Goal: Task Accomplishment & Management: Use online tool/utility

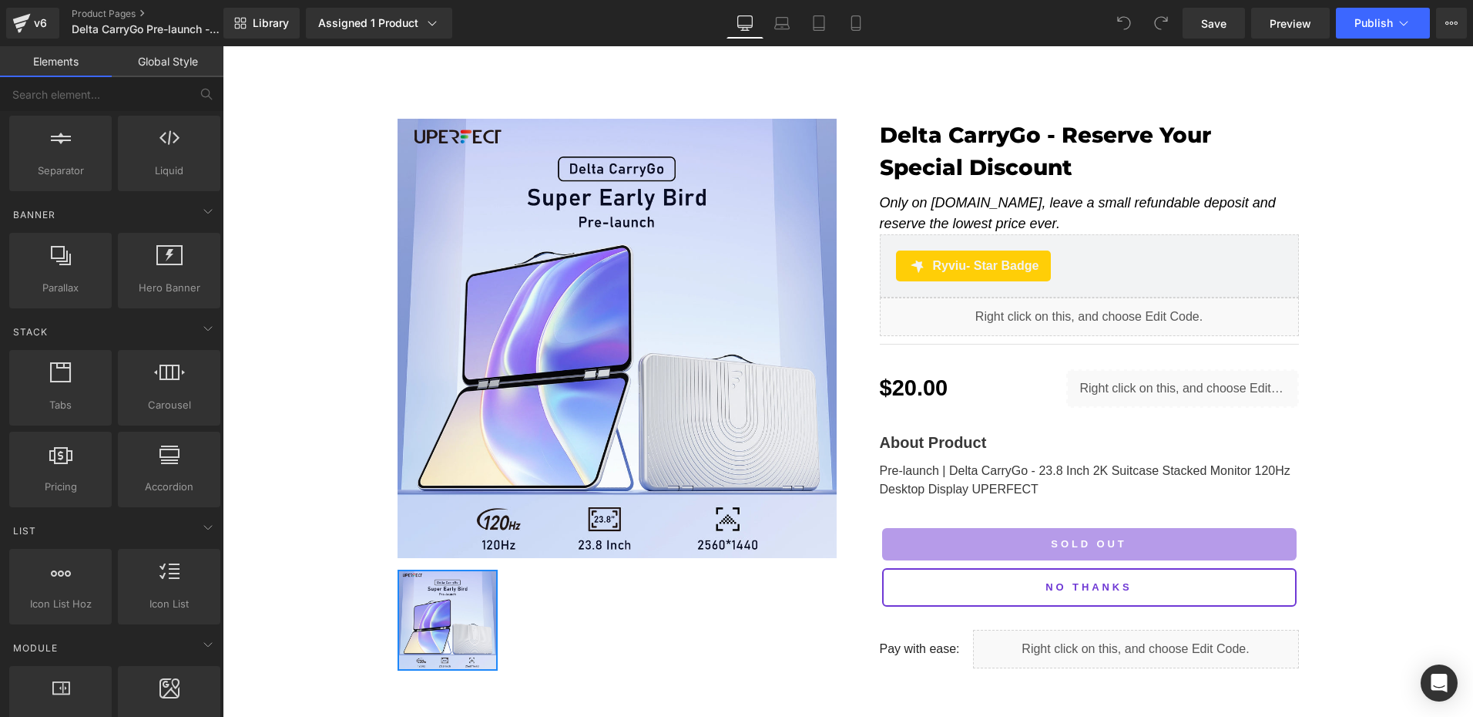
scroll to position [308, 0]
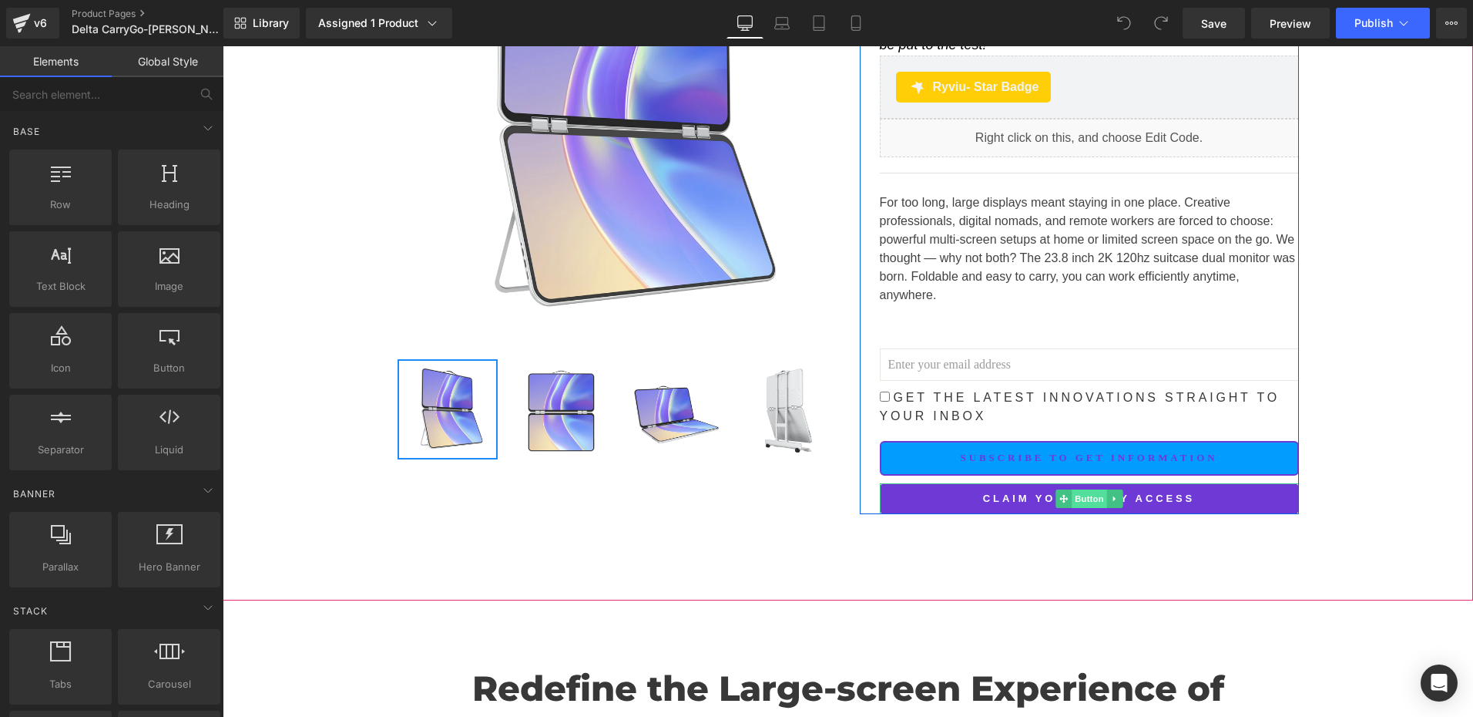
scroll to position [308, 0]
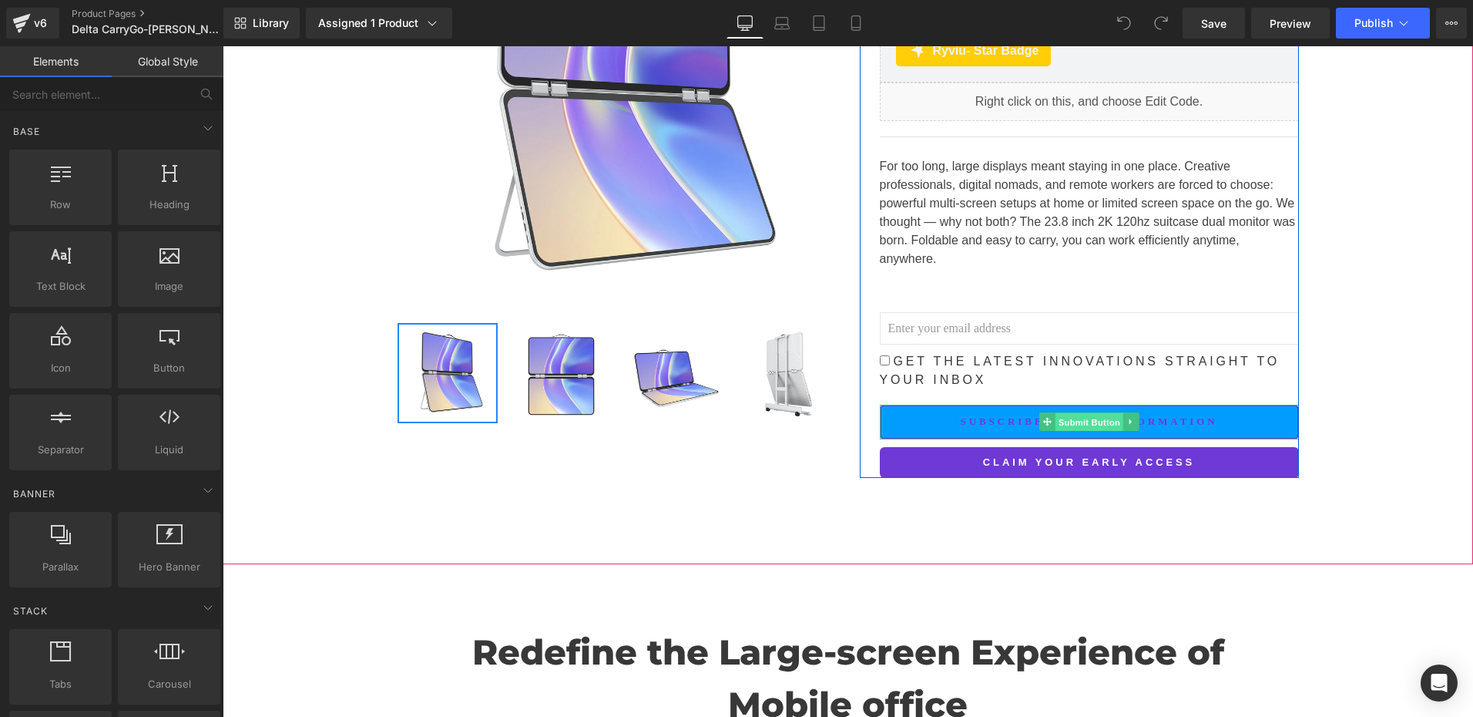
click at [1074, 413] on span "Submit Button" at bounding box center [1089, 422] width 68 height 18
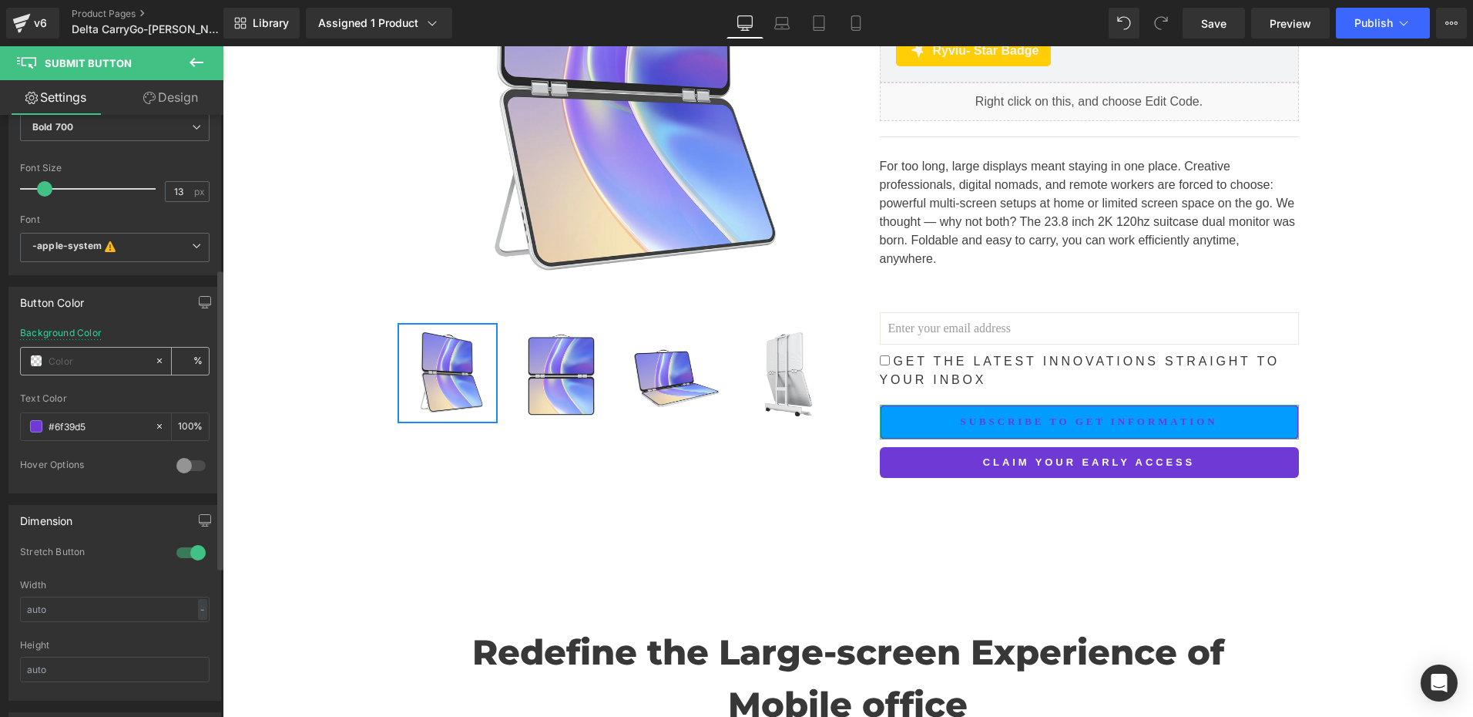
click at [39, 359] on span at bounding box center [36, 360] width 12 height 12
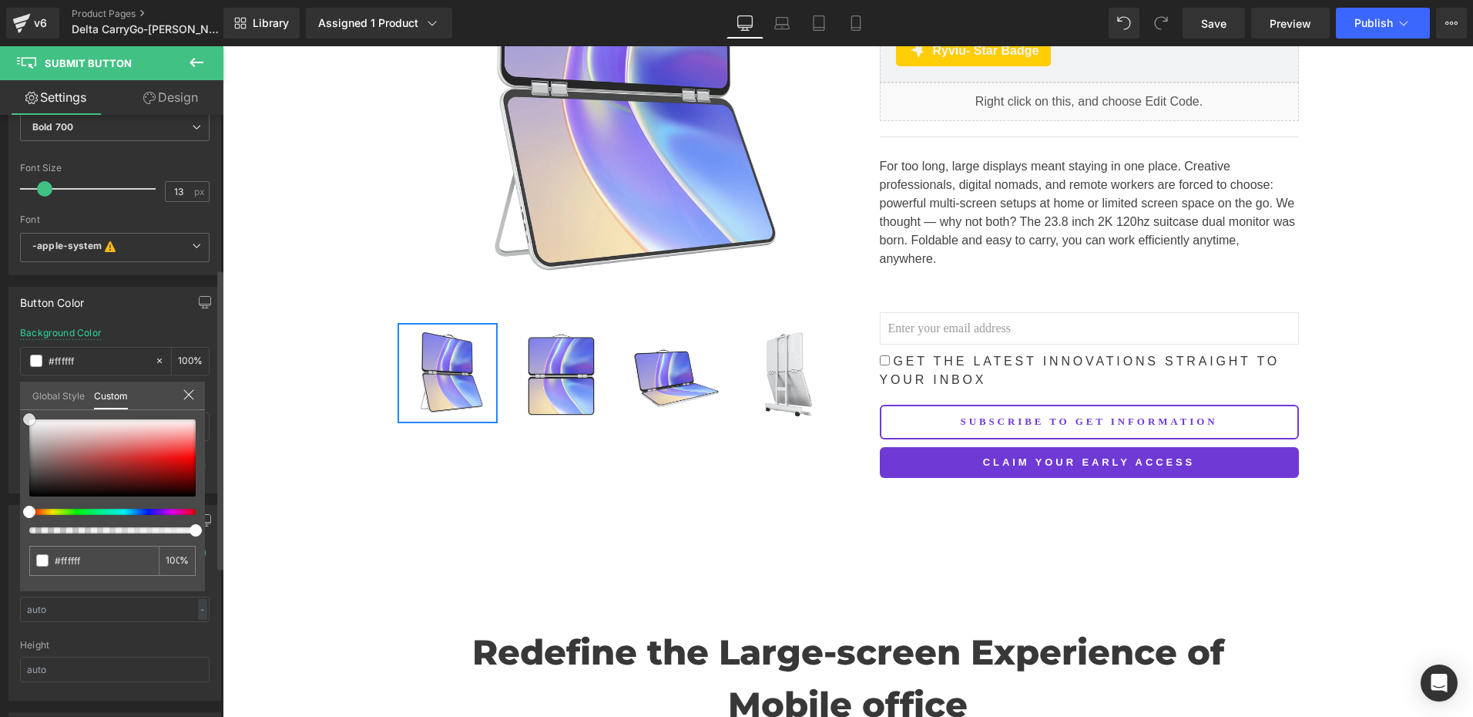
drag, startPoint x: 46, startPoint y: 452, endPoint x: 0, endPoint y: 346, distance: 115.3
click at [0, 346] on html "Submit Button You are previewing how the will restyle your page. You can not ed…" at bounding box center [736, 358] width 1473 height 717
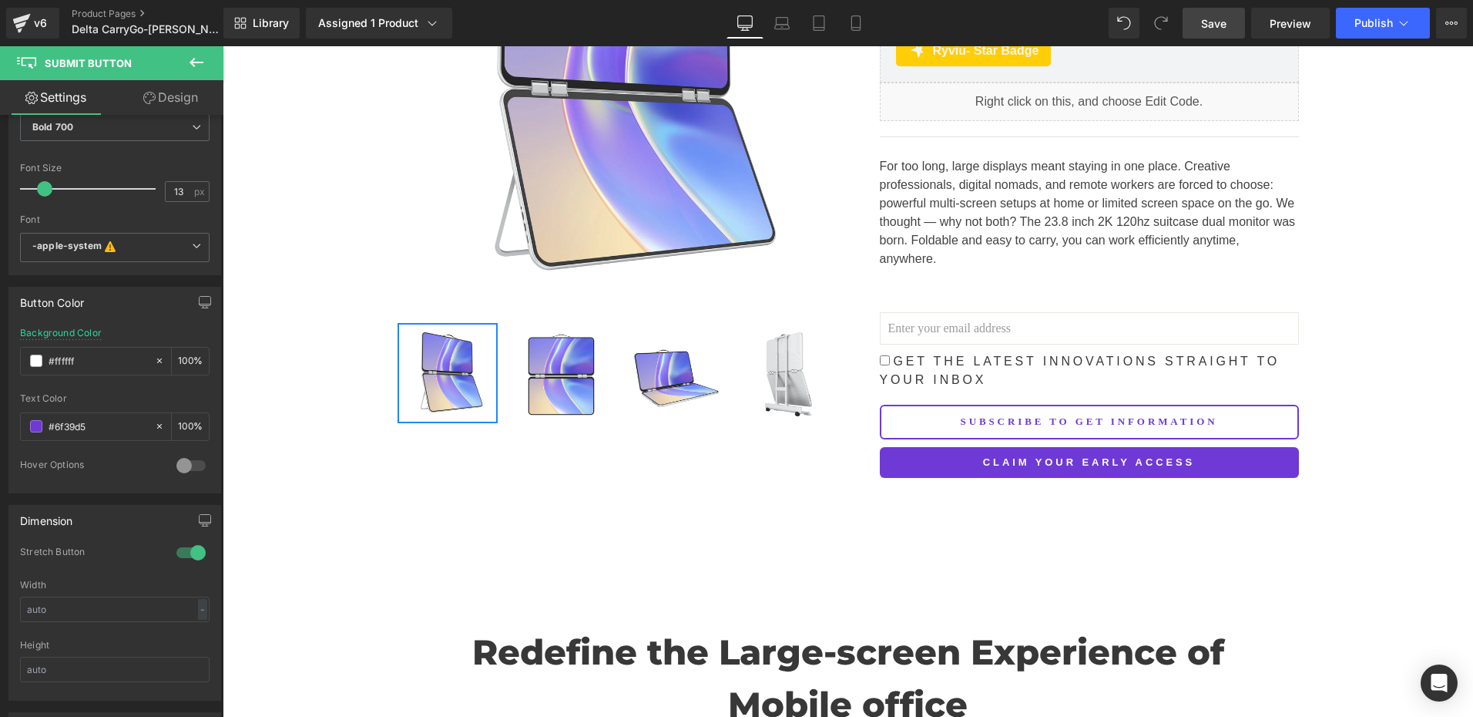
click at [1233, 18] on link "Save" at bounding box center [1214, 23] width 62 height 31
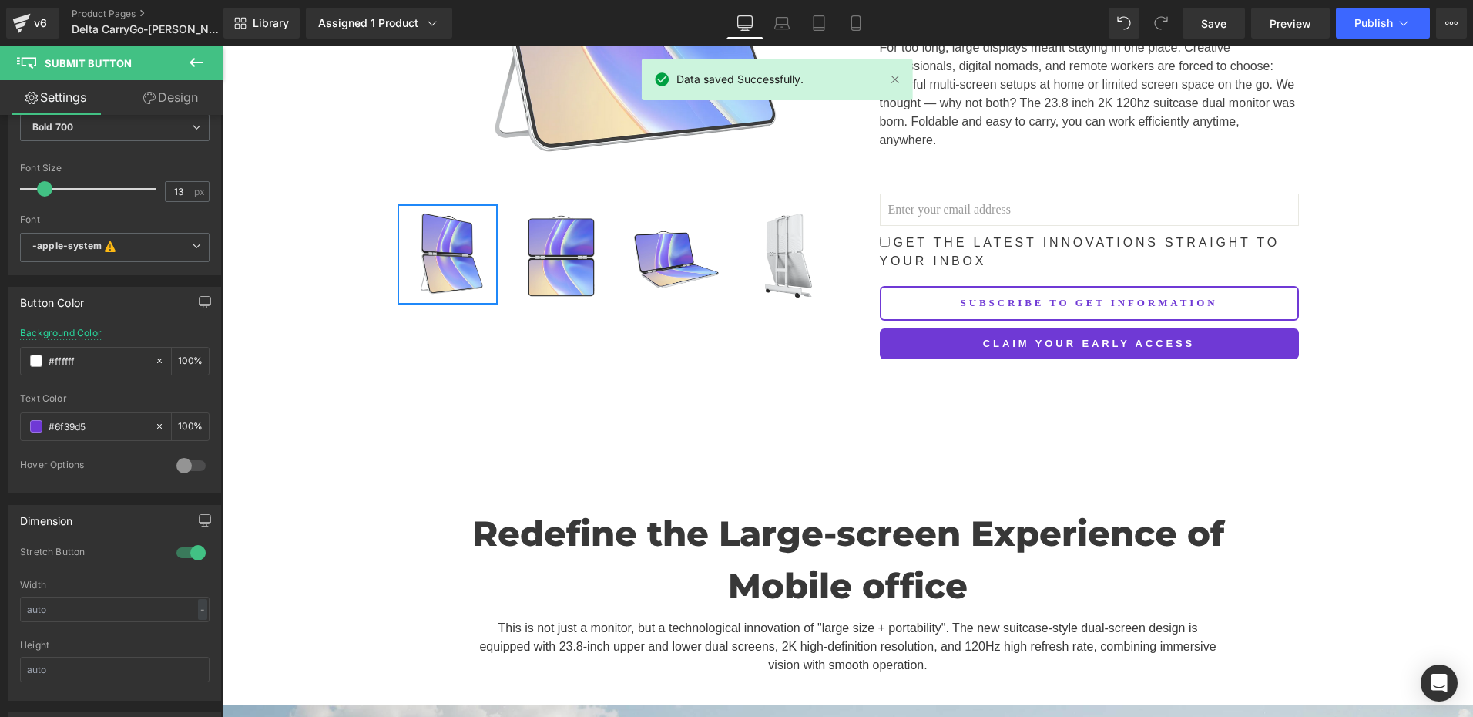
scroll to position [462, 0]
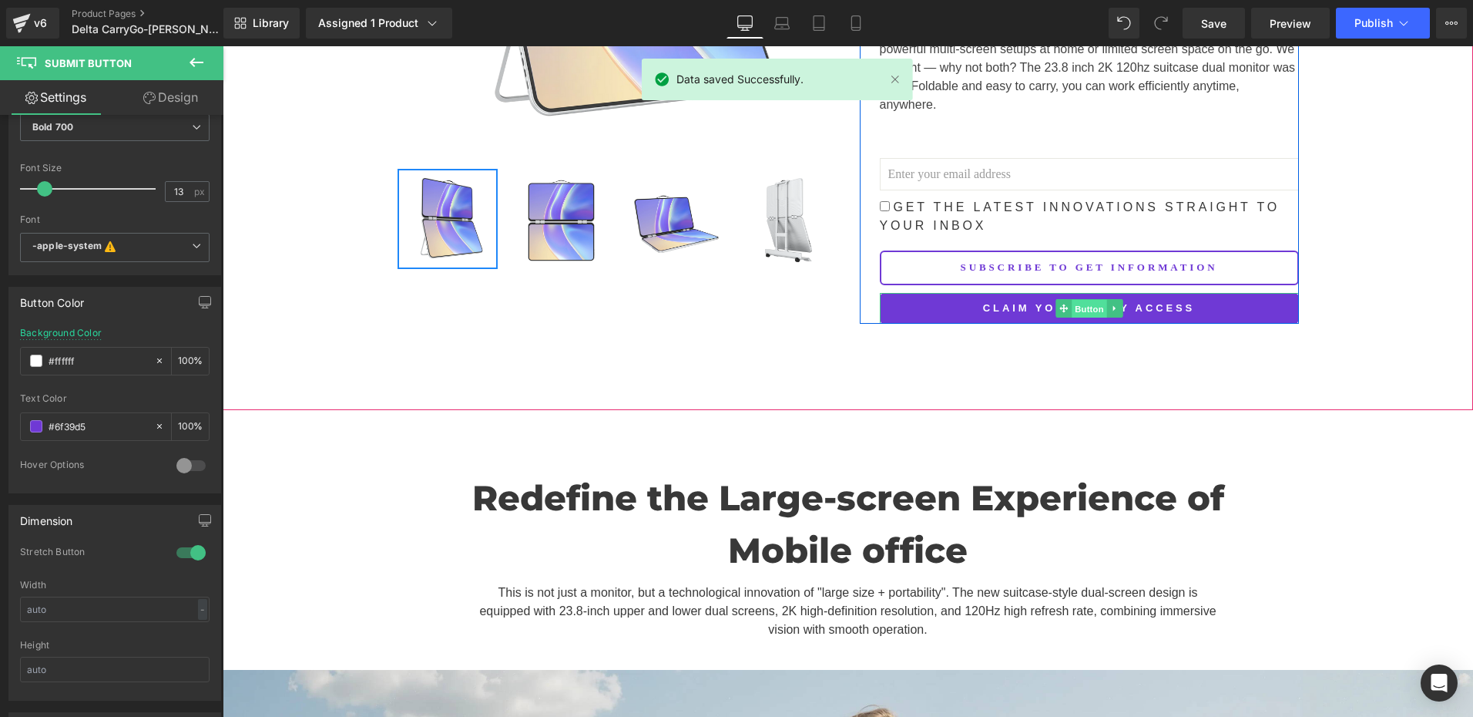
click at [1084, 300] on span "Button" at bounding box center [1089, 309] width 35 height 18
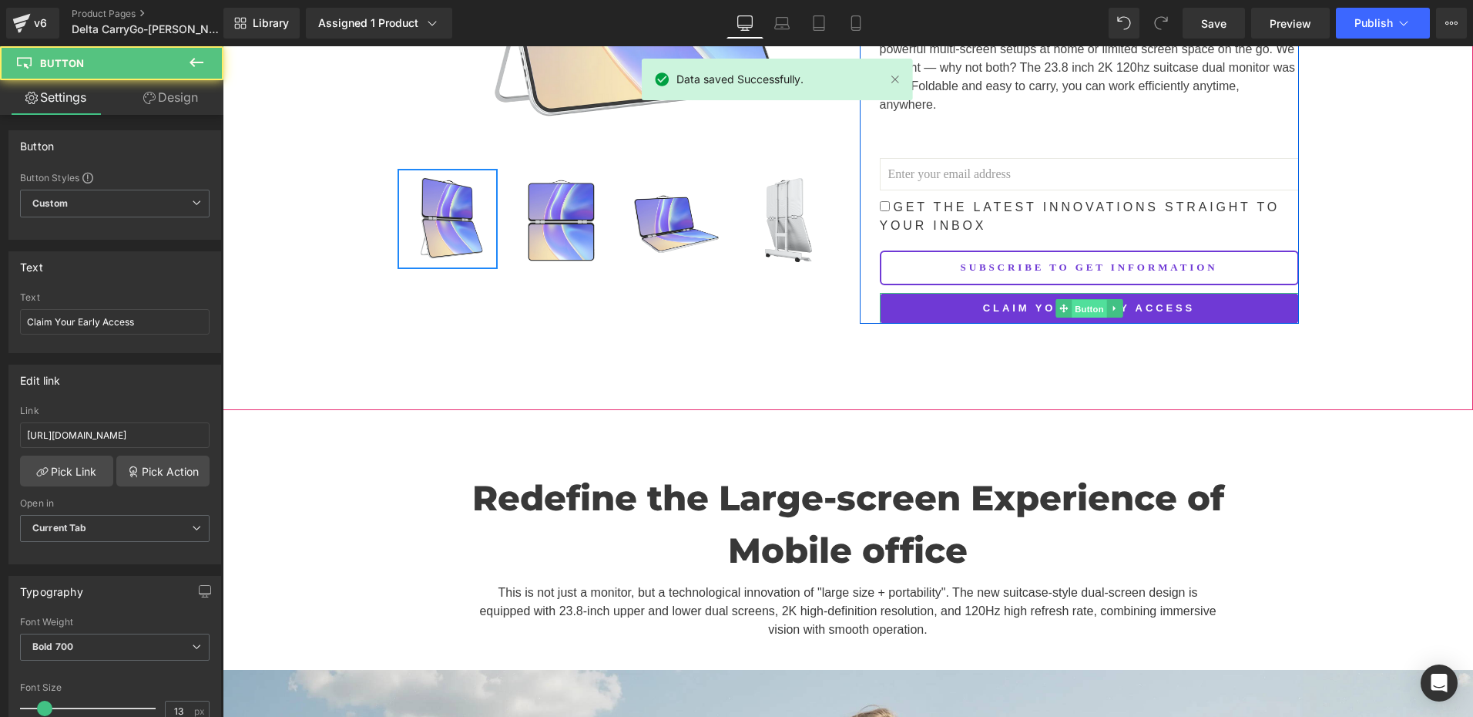
click at [1084, 300] on span "Button" at bounding box center [1089, 309] width 35 height 18
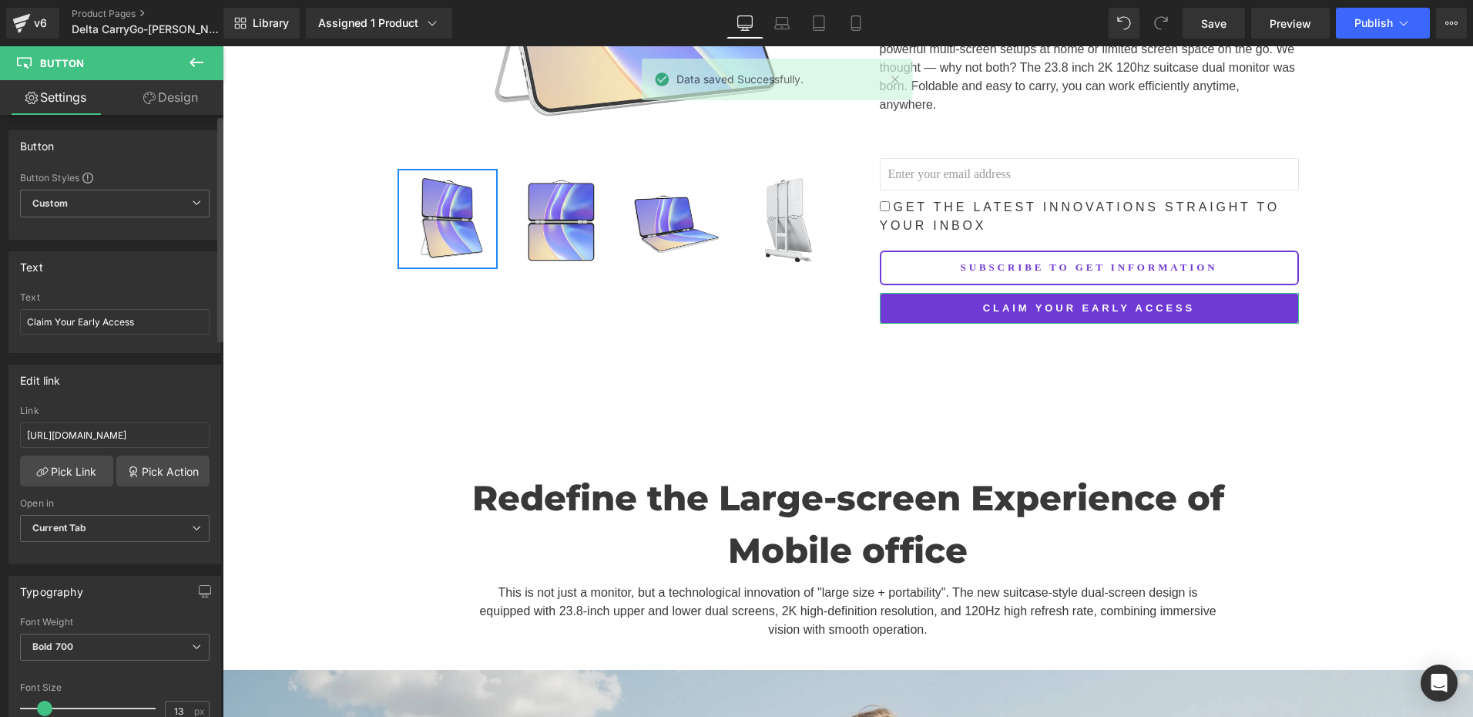
click at [171, 102] on link "Design" at bounding box center [171, 97] width 112 height 35
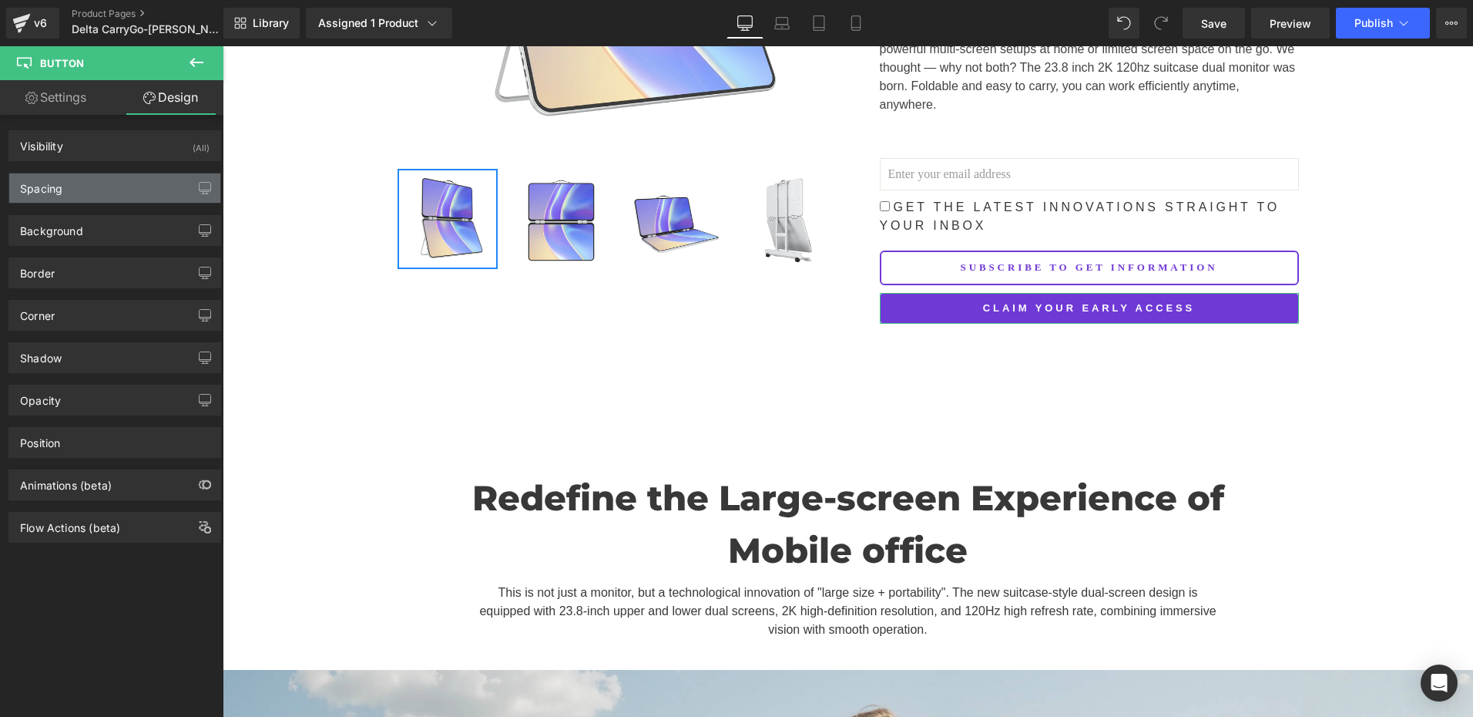
click at [94, 191] on div "Spacing" at bounding box center [114, 187] width 211 height 29
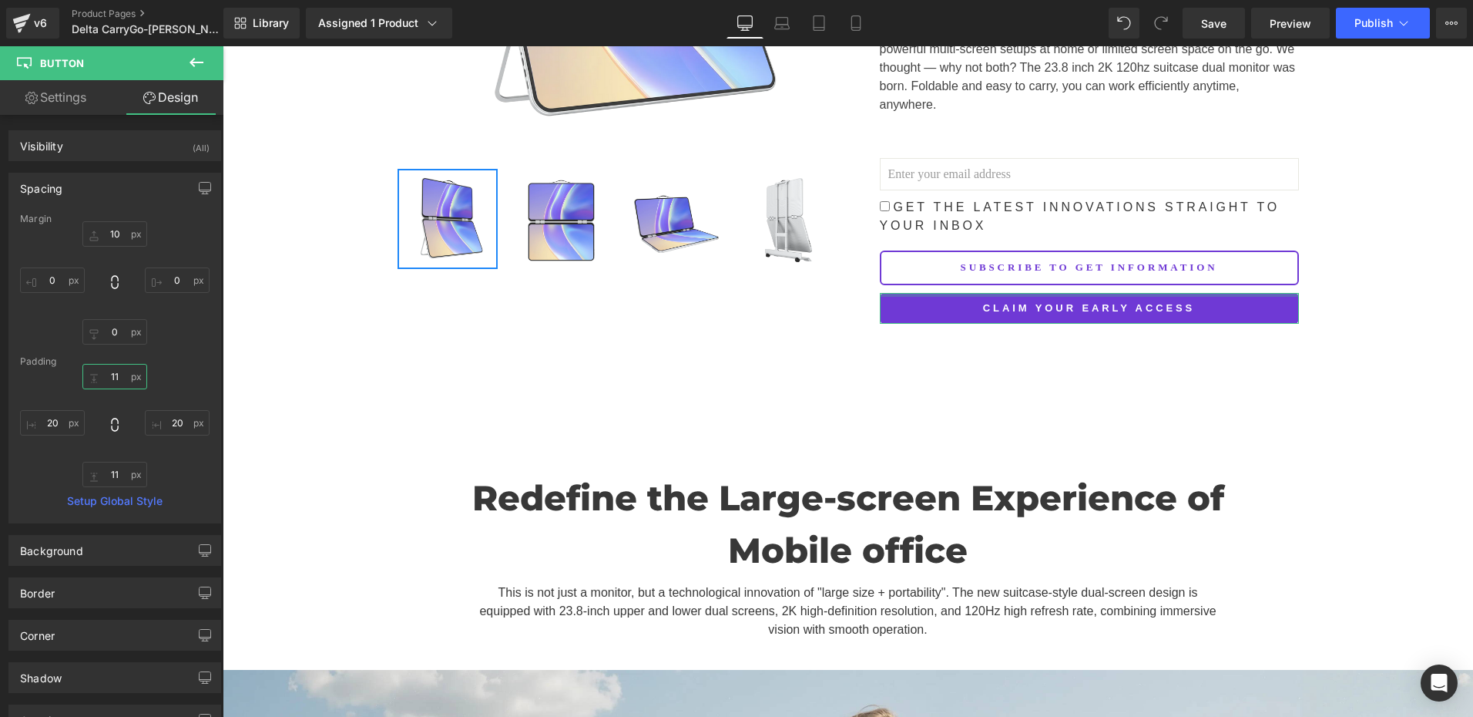
click at [123, 378] on input "11" at bounding box center [114, 376] width 65 height 25
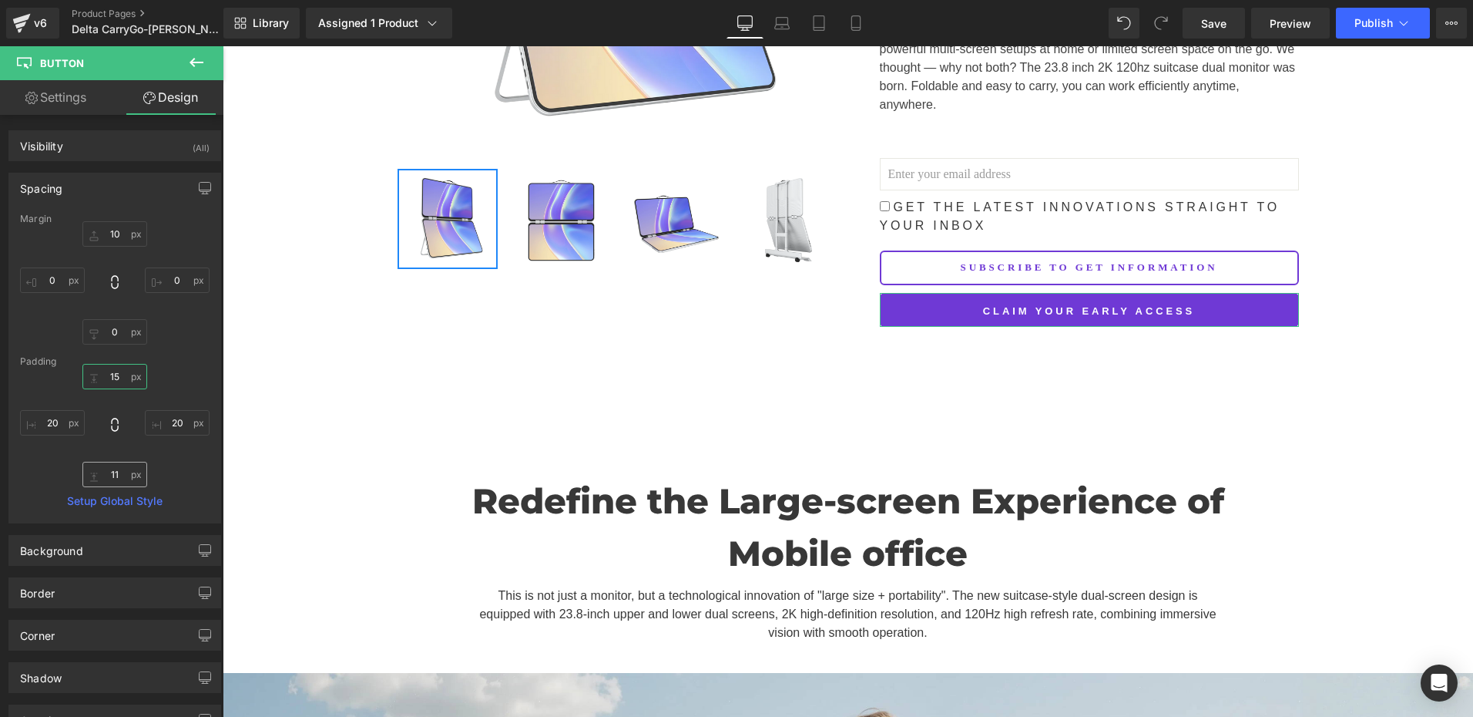
type input "15"
click at [122, 469] on input "11" at bounding box center [114, 474] width 65 height 25
paste input "5"
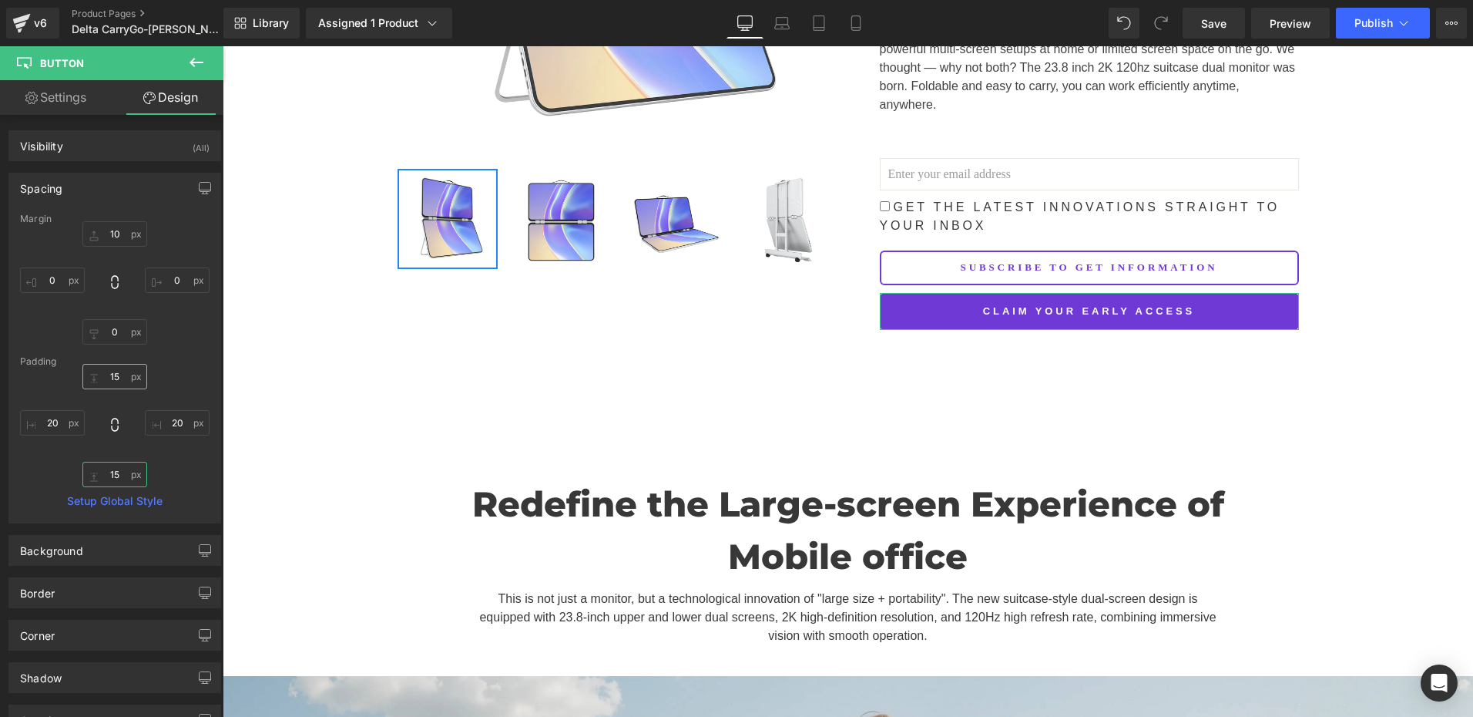
type input "15"
click at [119, 369] on input "15" at bounding box center [114, 376] width 65 height 25
type input "14"
click at [126, 470] on input "15" at bounding box center [114, 474] width 65 height 25
paste input "4"
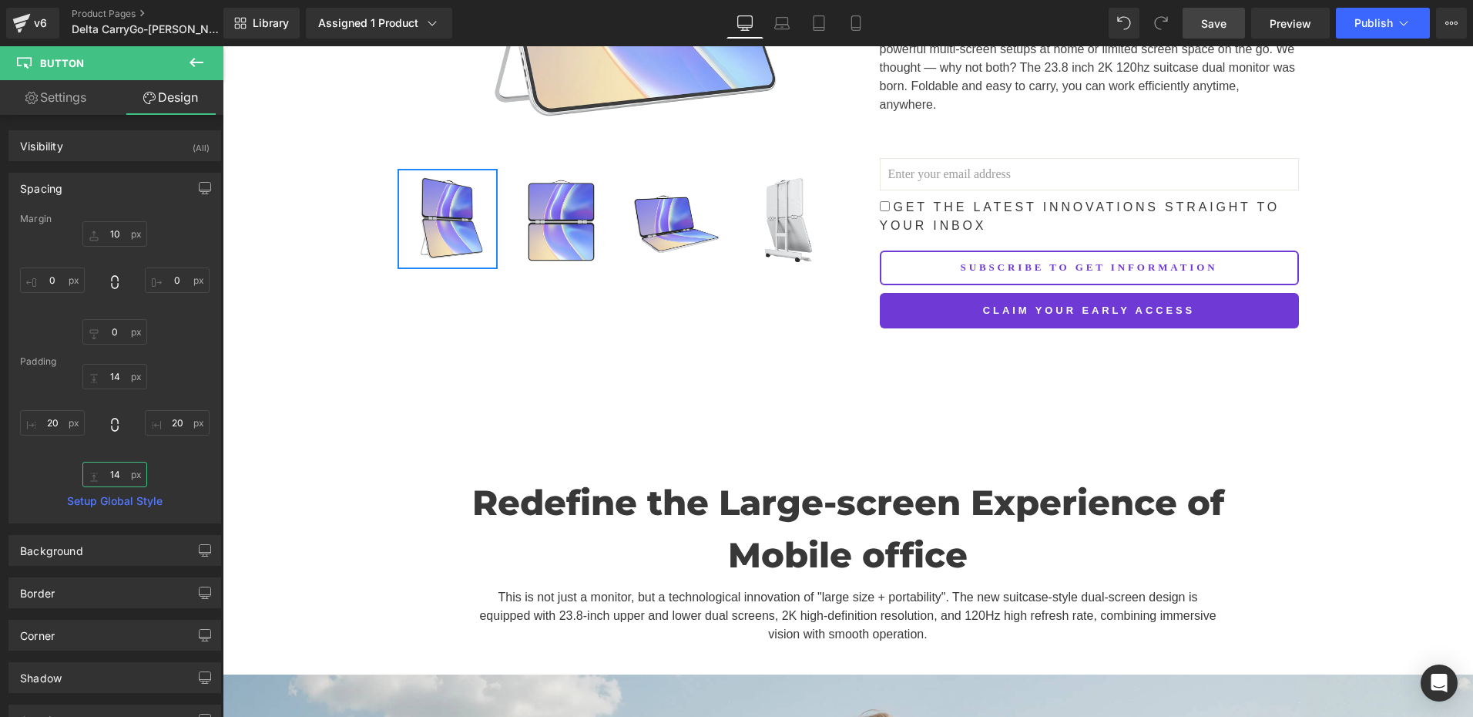
type input "14"
click at [1227, 28] on span "Save" at bounding box center [1213, 23] width 25 height 16
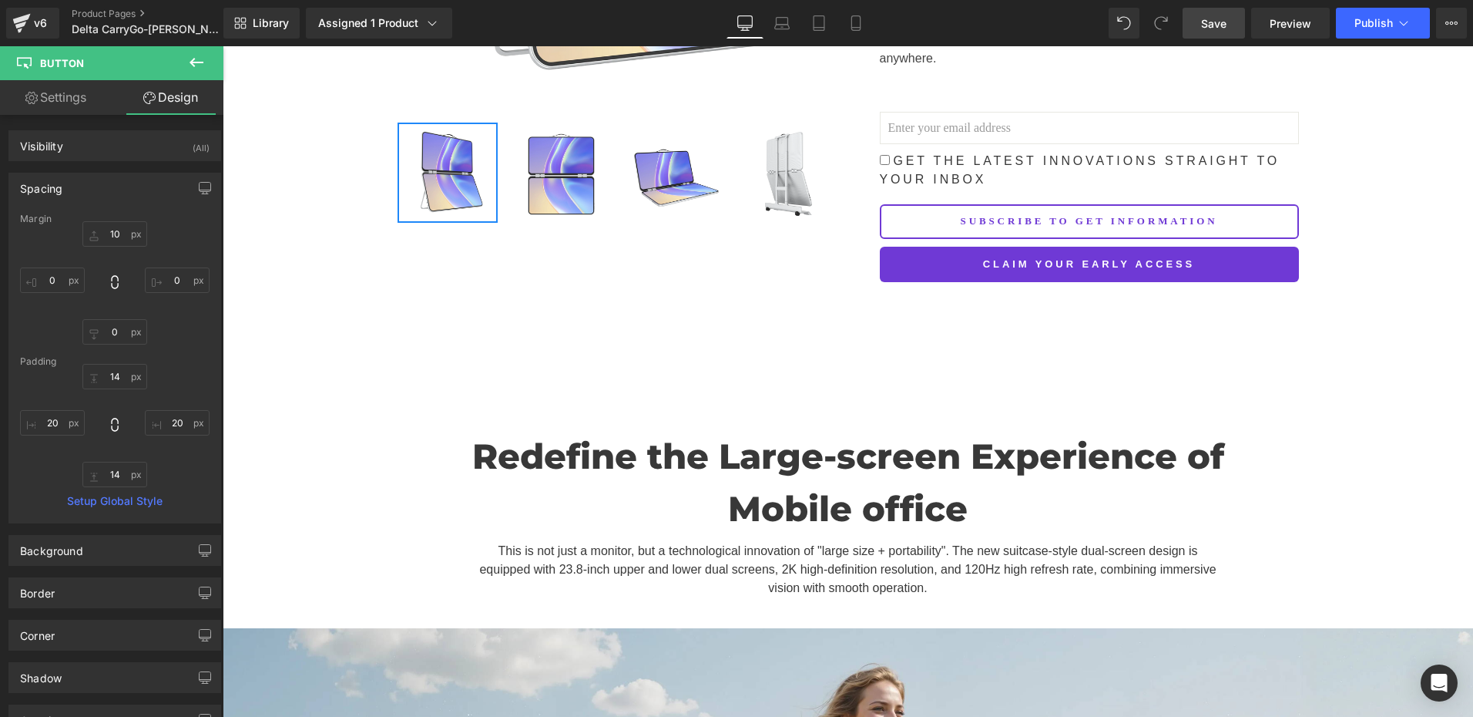
scroll to position [231, 0]
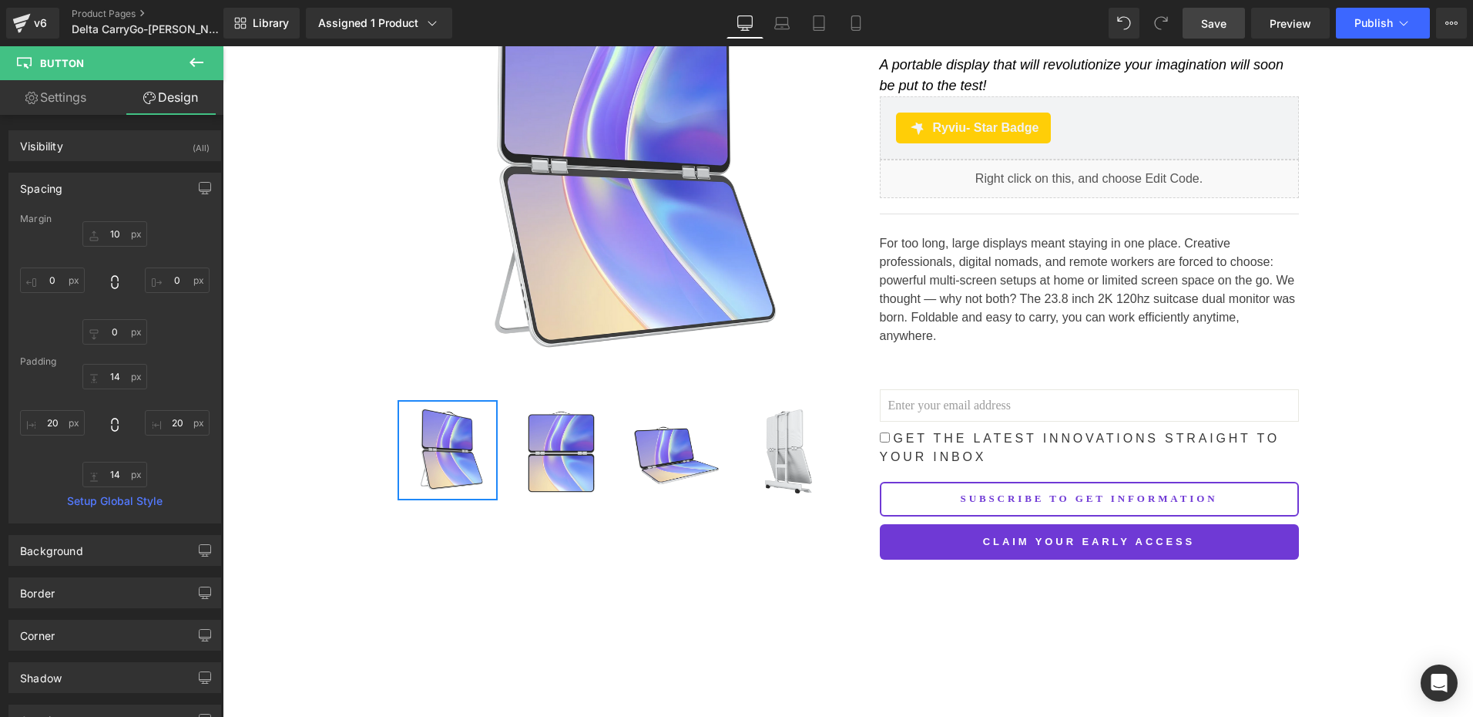
click at [1213, 29] on span "Save" at bounding box center [1213, 23] width 25 height 16
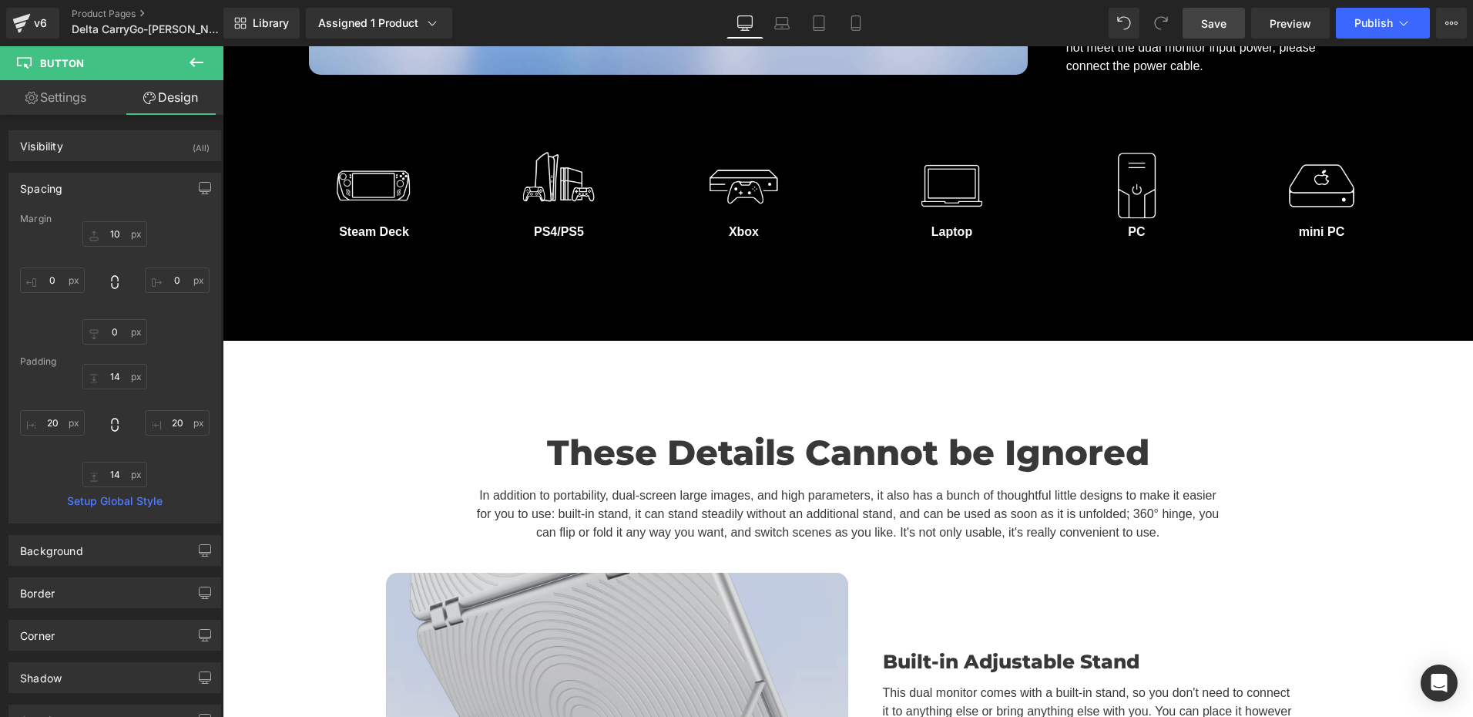
scroll to position [10172, 0]
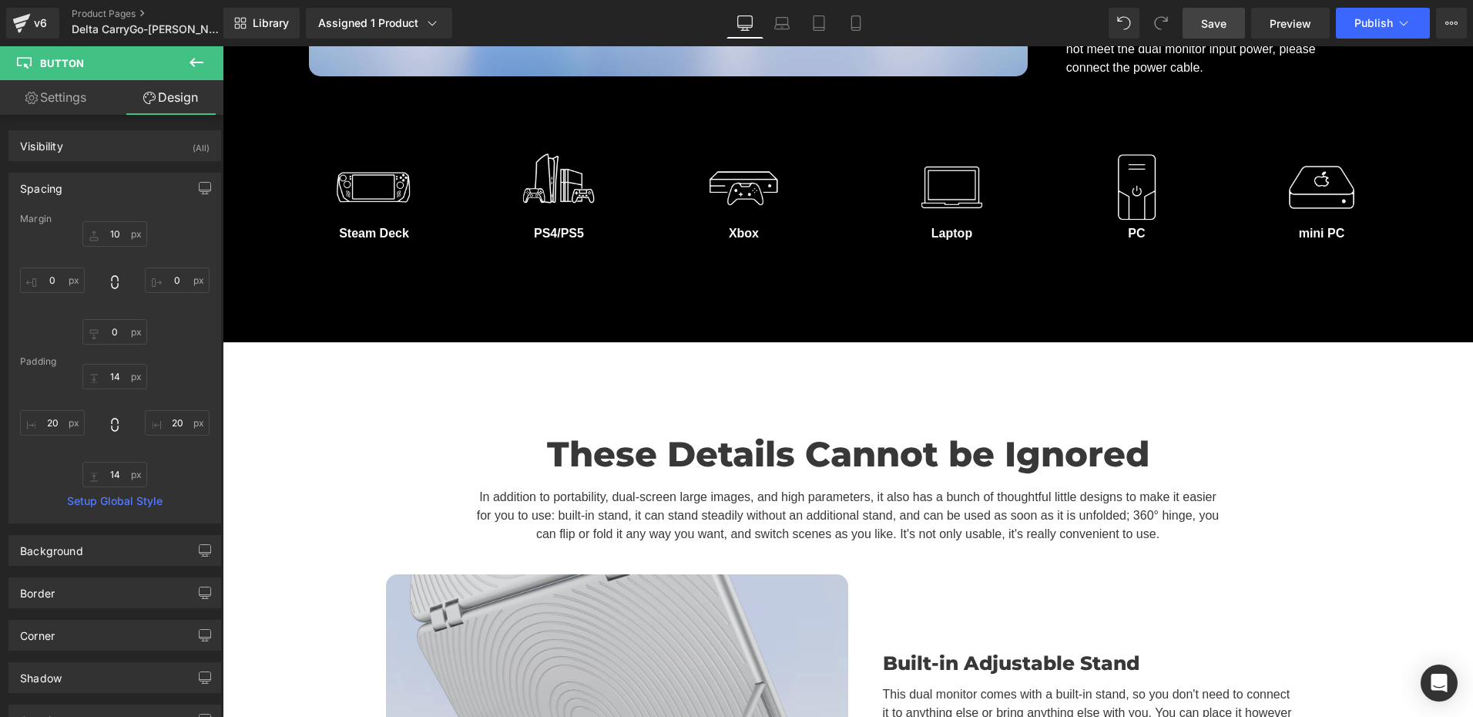
click at [832, 612] on img at bounding box center [617, 704] width 462 height 260
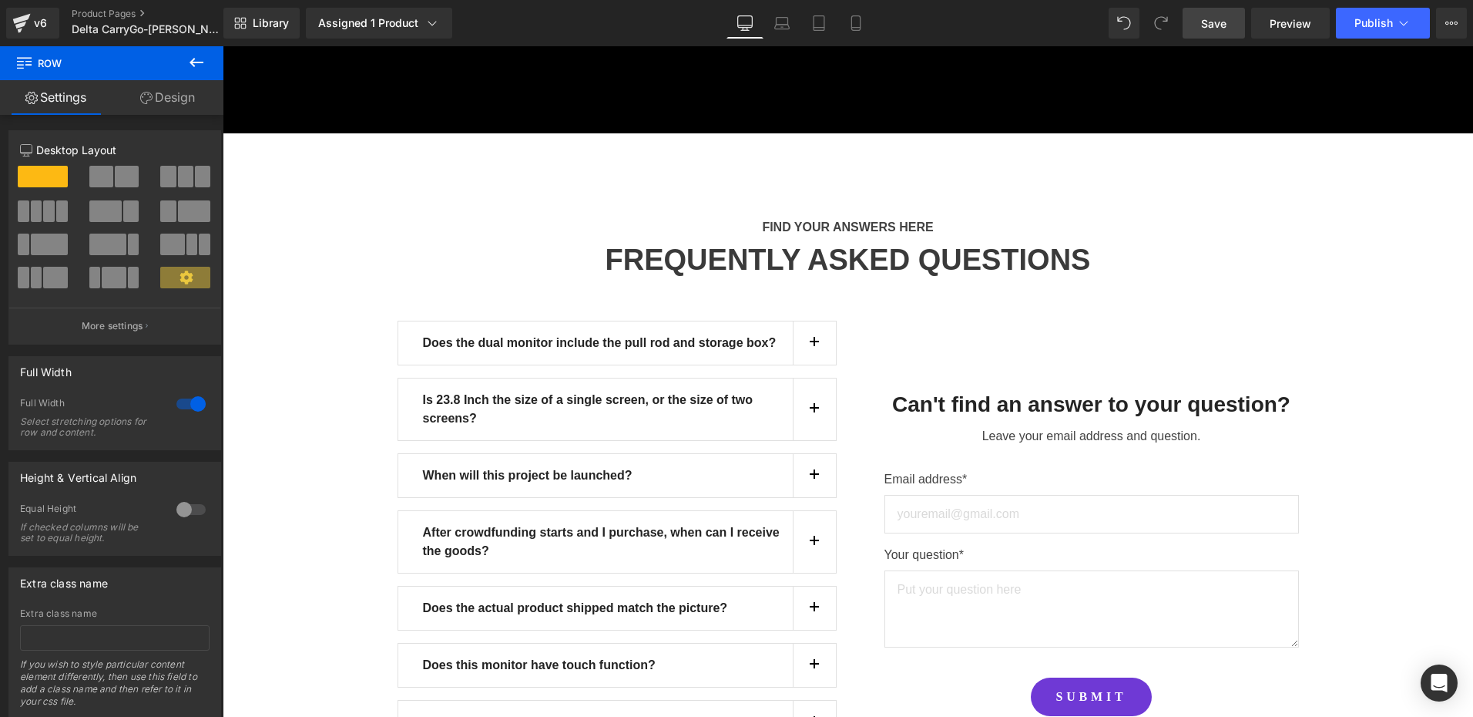
scroll to position [13486, 0]
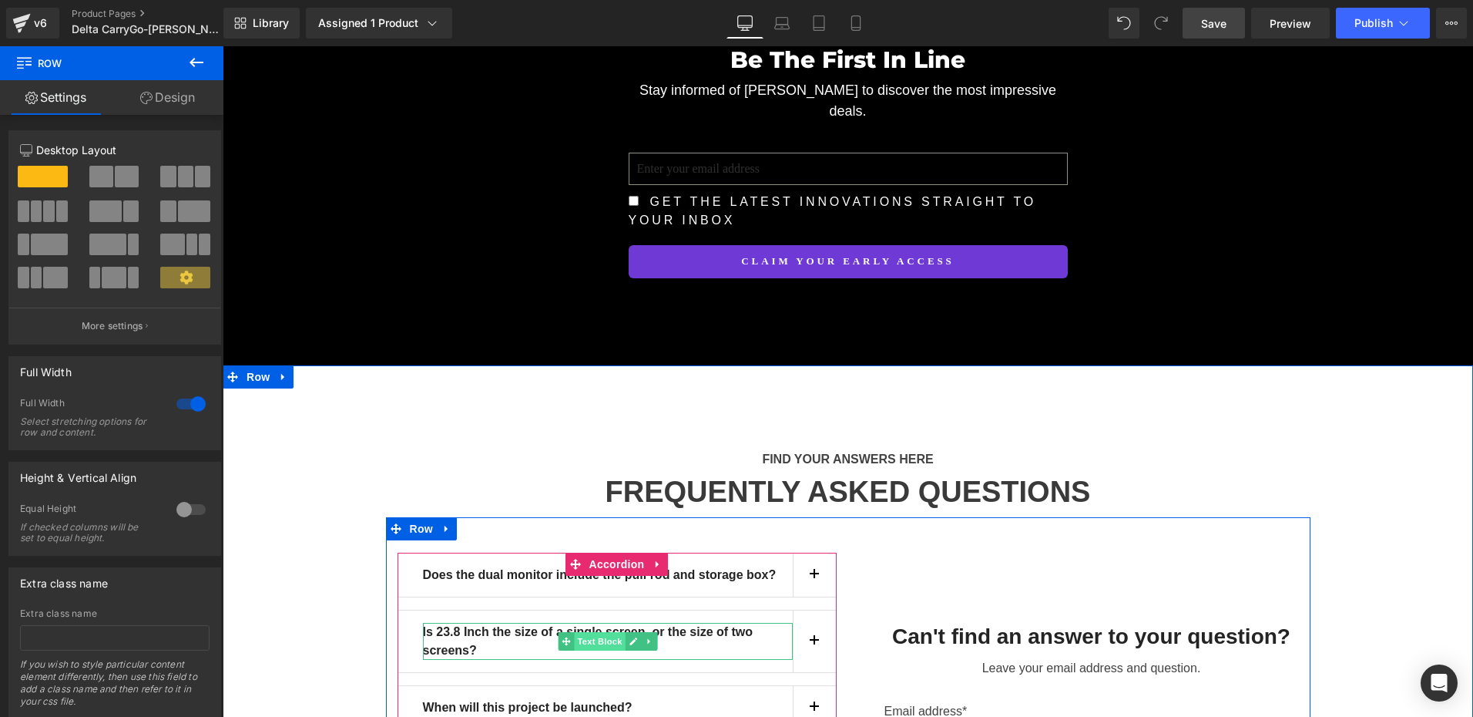
click at [590, 632] on span "Text Block" at bounding box center [599, 641] width 51 height 18
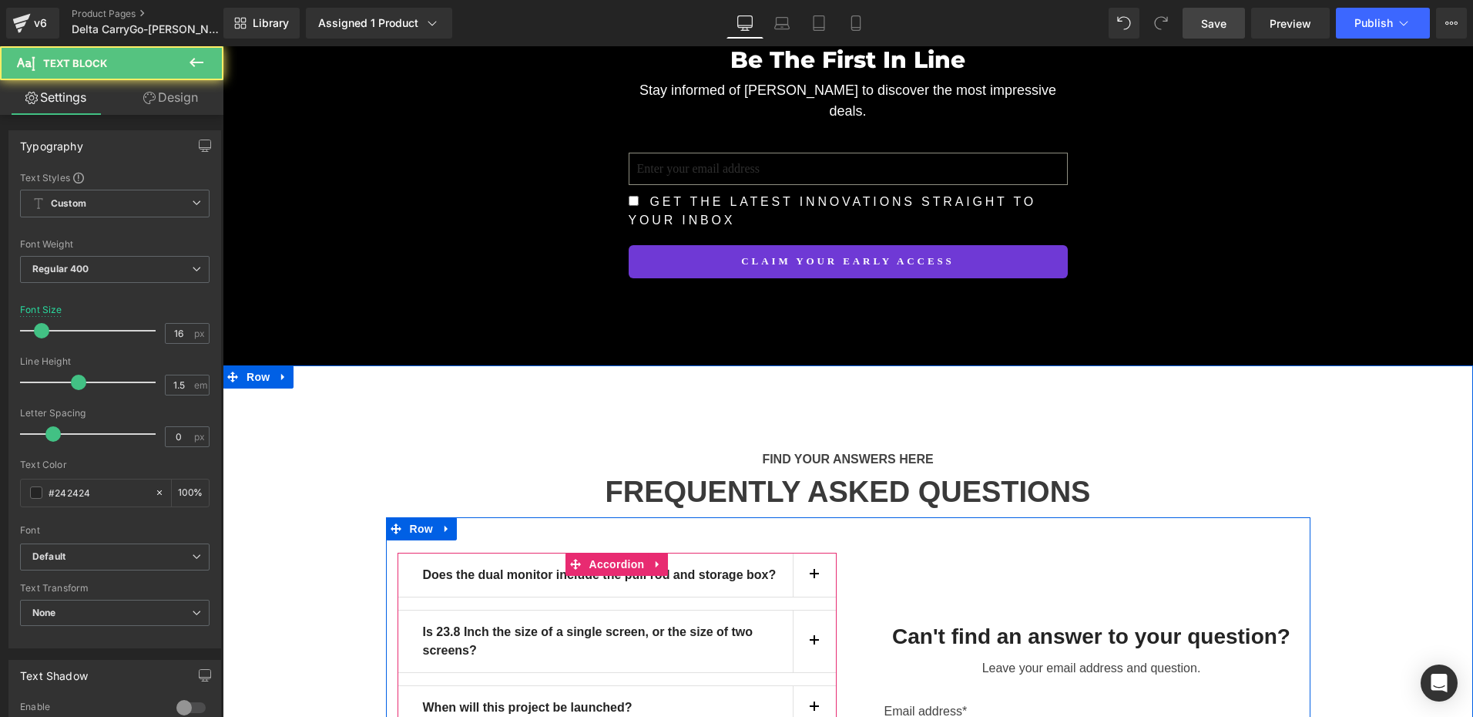
scroll to position [13563, 0]
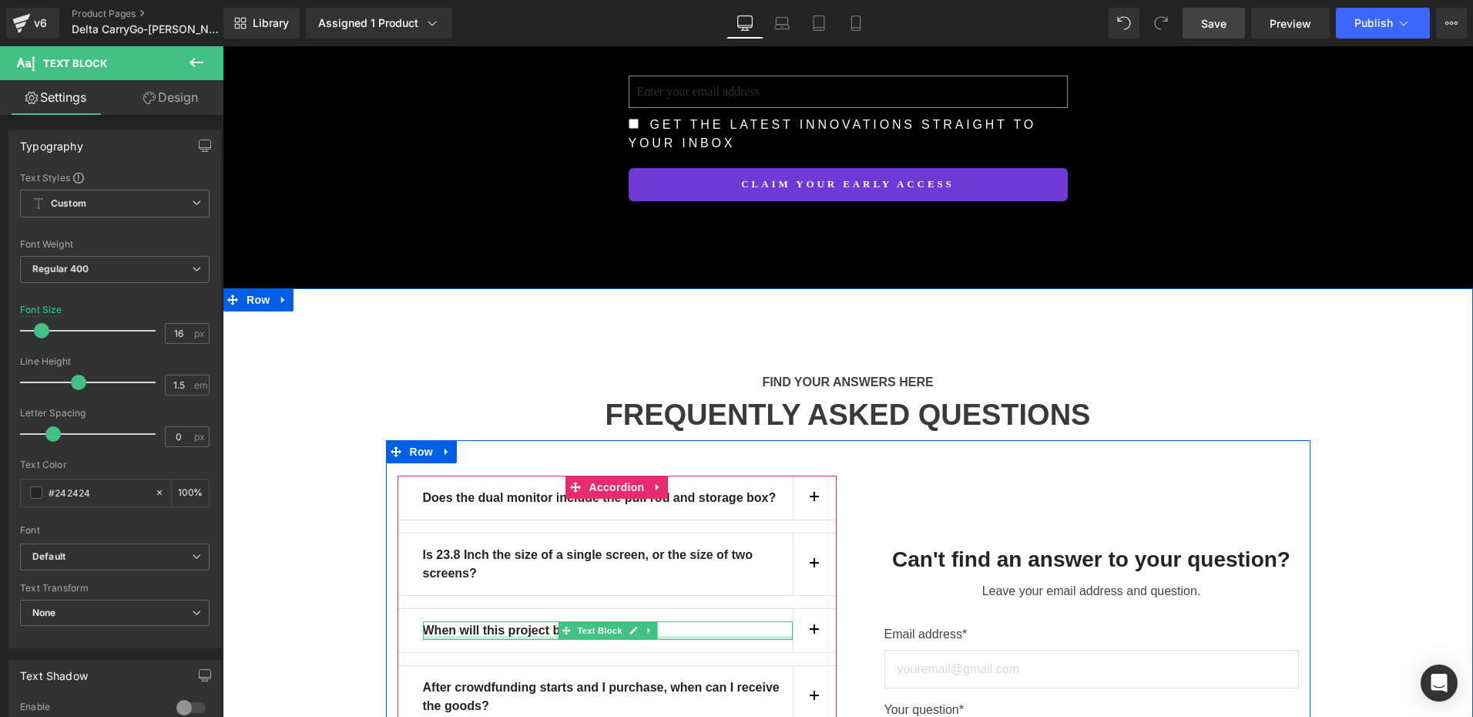
click at [543, 636] on div at bounding box center [608, 638] width 370 height 4
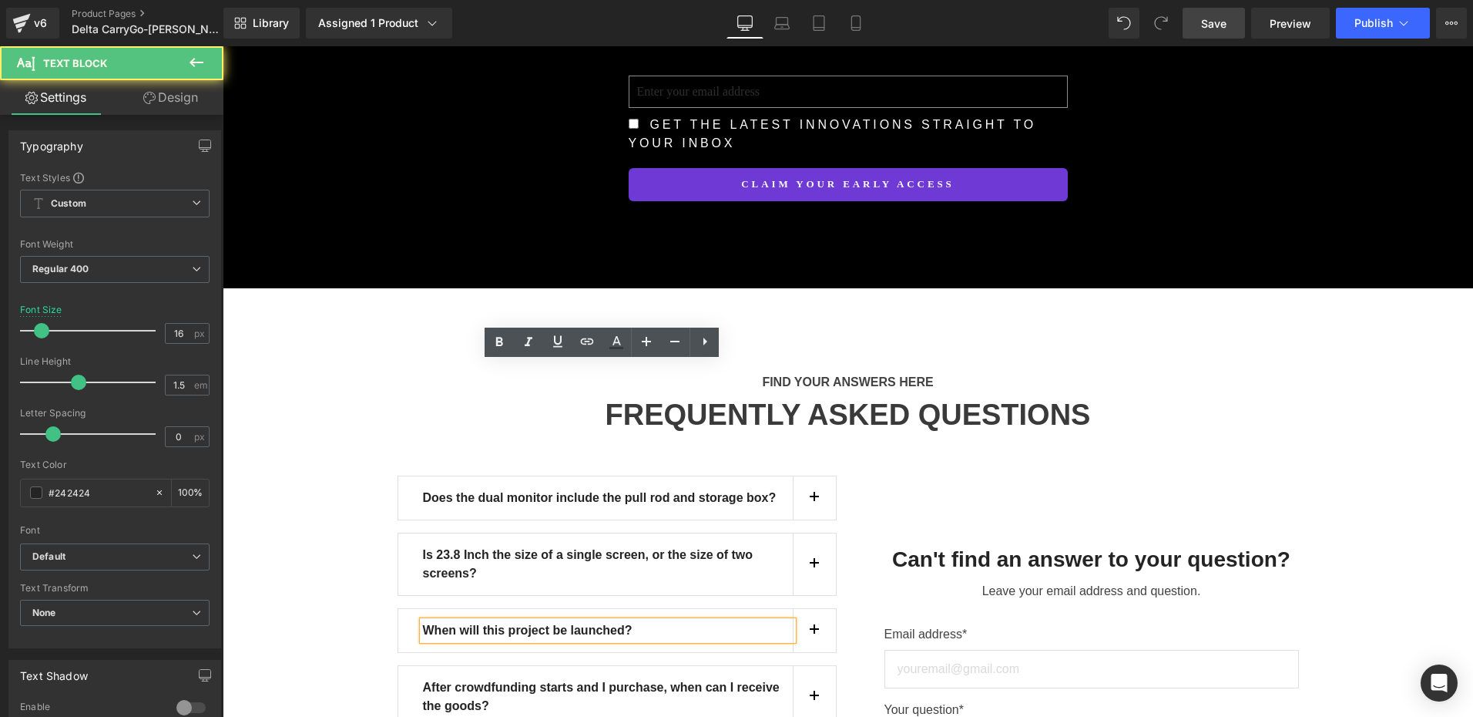
click at [586, 623] on strong "When will this project be launched?" at bounding box center [528, 629] width 210 height 13
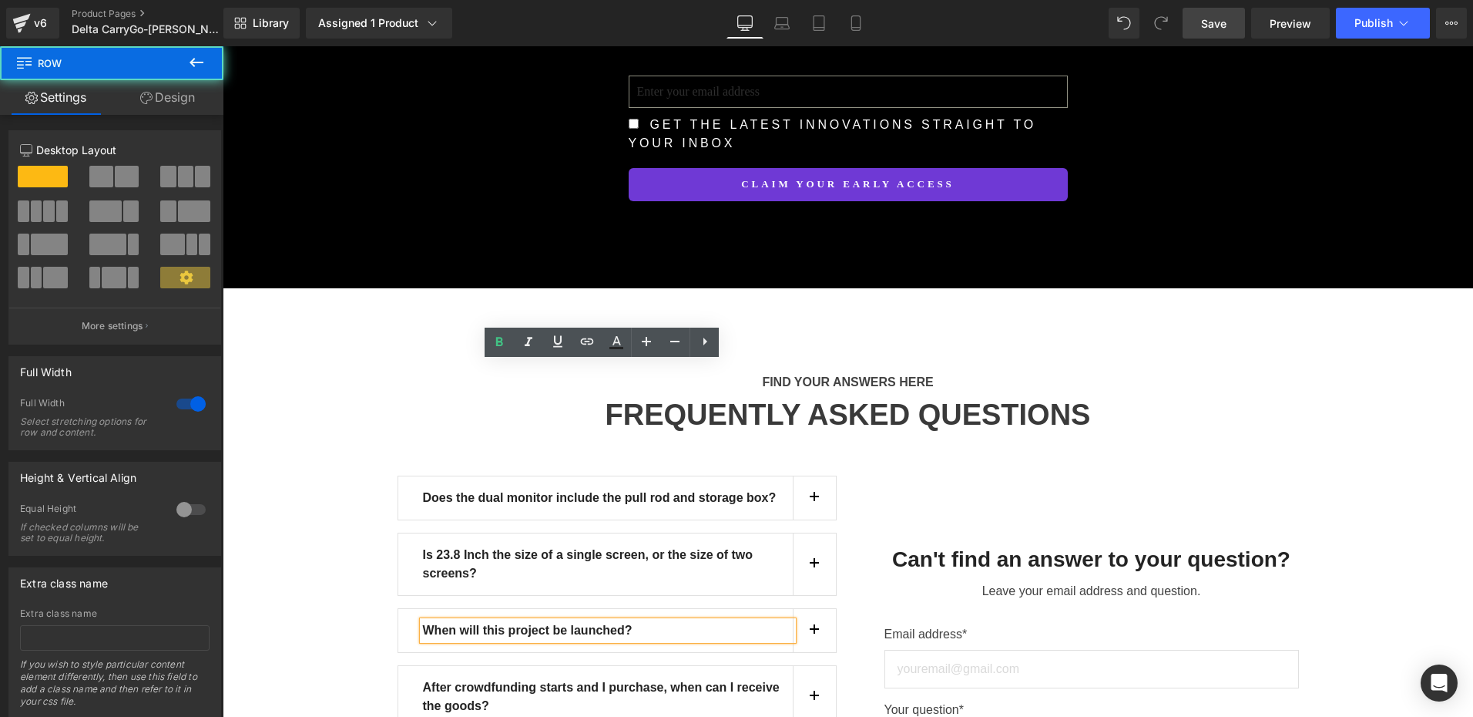
click at [348, 406] on div "FIND YOUR ANSWERS HERE Text Block FREQUENTLY ASKED QUESTIONS Heading Row Does t…" at bounding box center [848, 641] width 1251 height 583
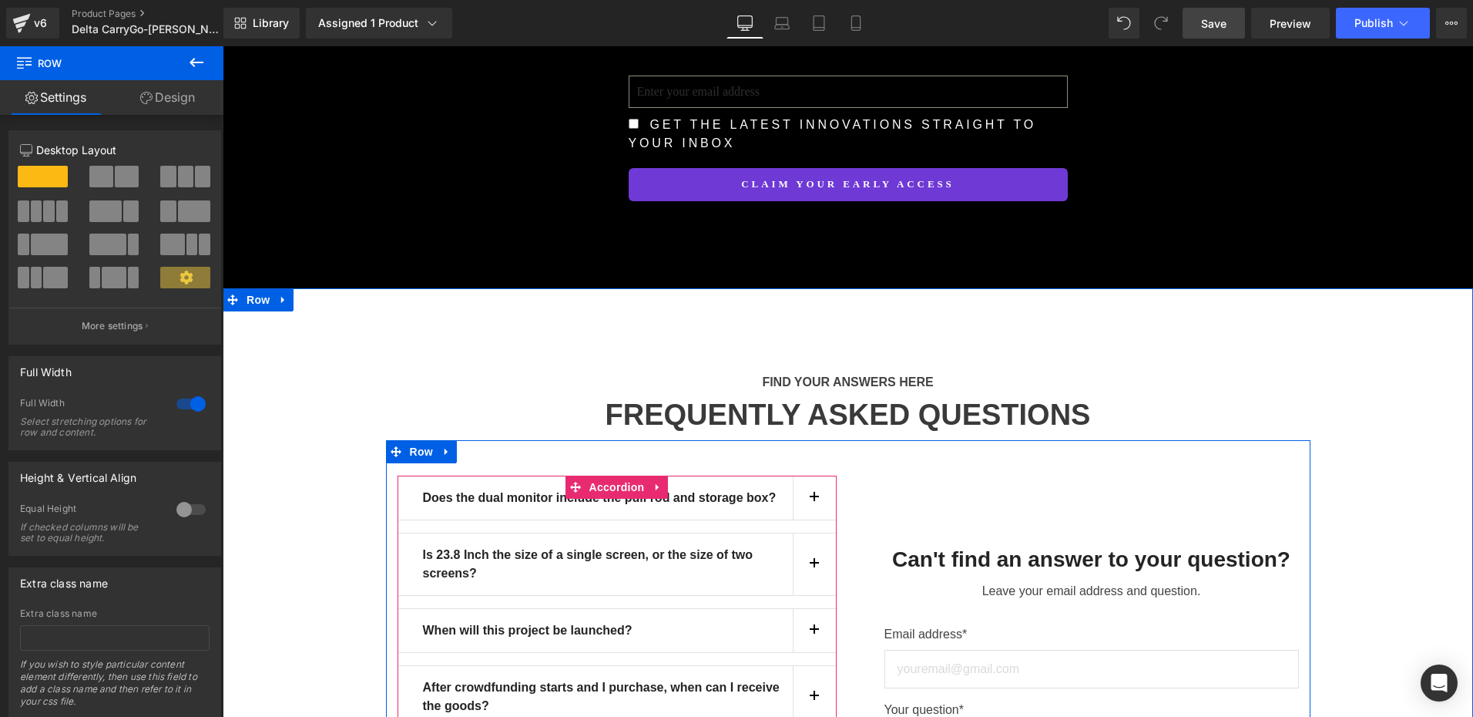
drag, startPoint x: 604, startPoint y: 223, endPoint x: 576, endPoint y: 269, distance: 54.3
click at [604, 475] on span "Accordion" at bounding box center [617, 486] width 63 height 23
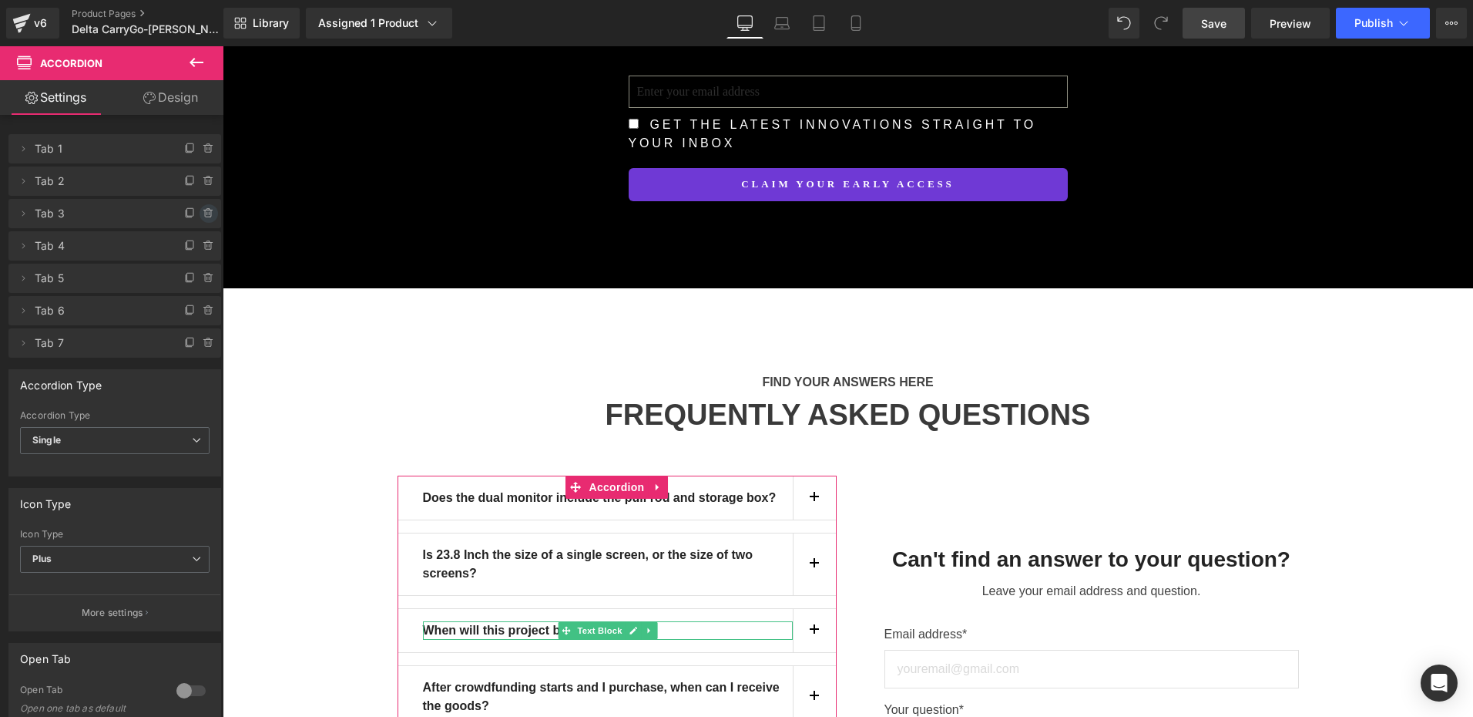
click at [203, 210] on icon at bounding box center [207, 210] width 8 height 0
drag, startPoint x: 200, startPoint y: 217, endPoint x: 2, endPoint y: 197, distance: 199.0
click at [200, 217] on button "Delete" at bounding box center [192, 214] width 49 height 20
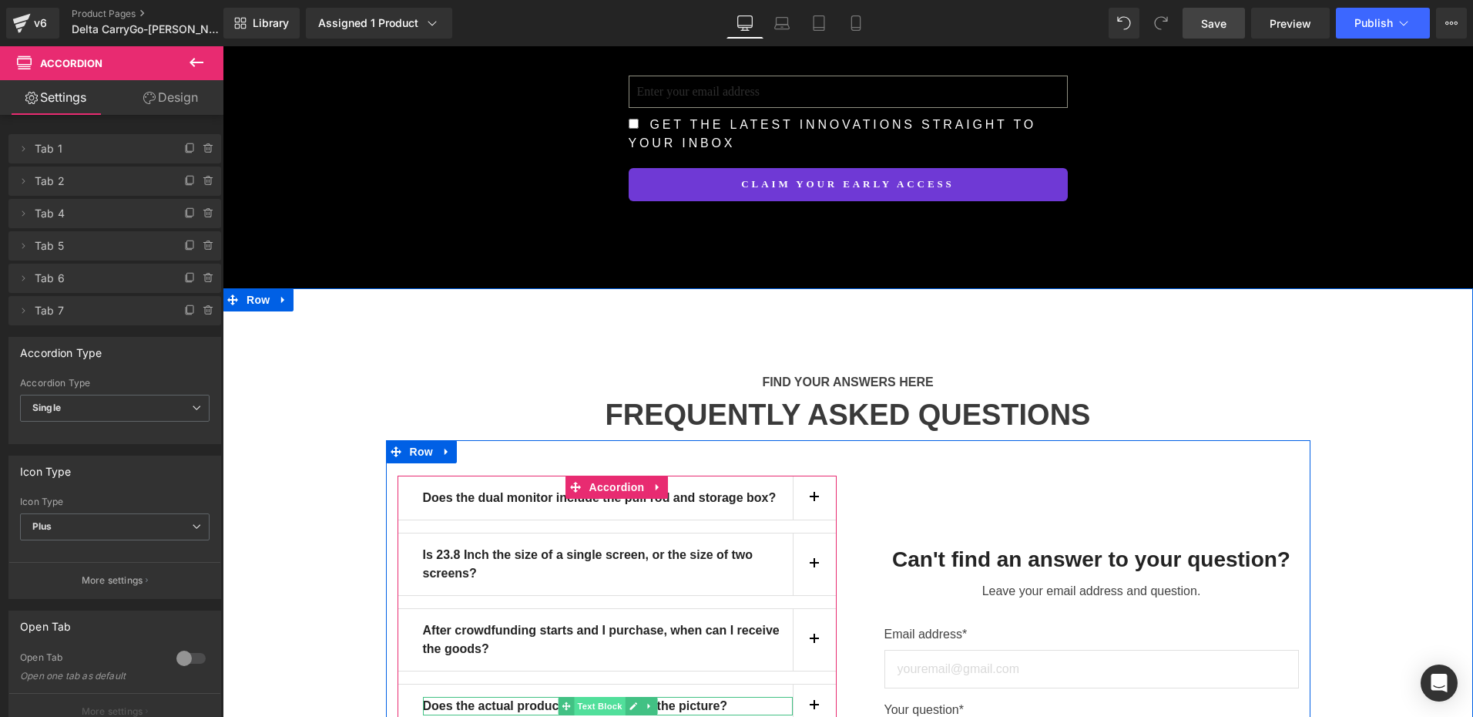
click at [590, 697] on span "Text Block" at bounding box center [599, 706] width 51 height 18
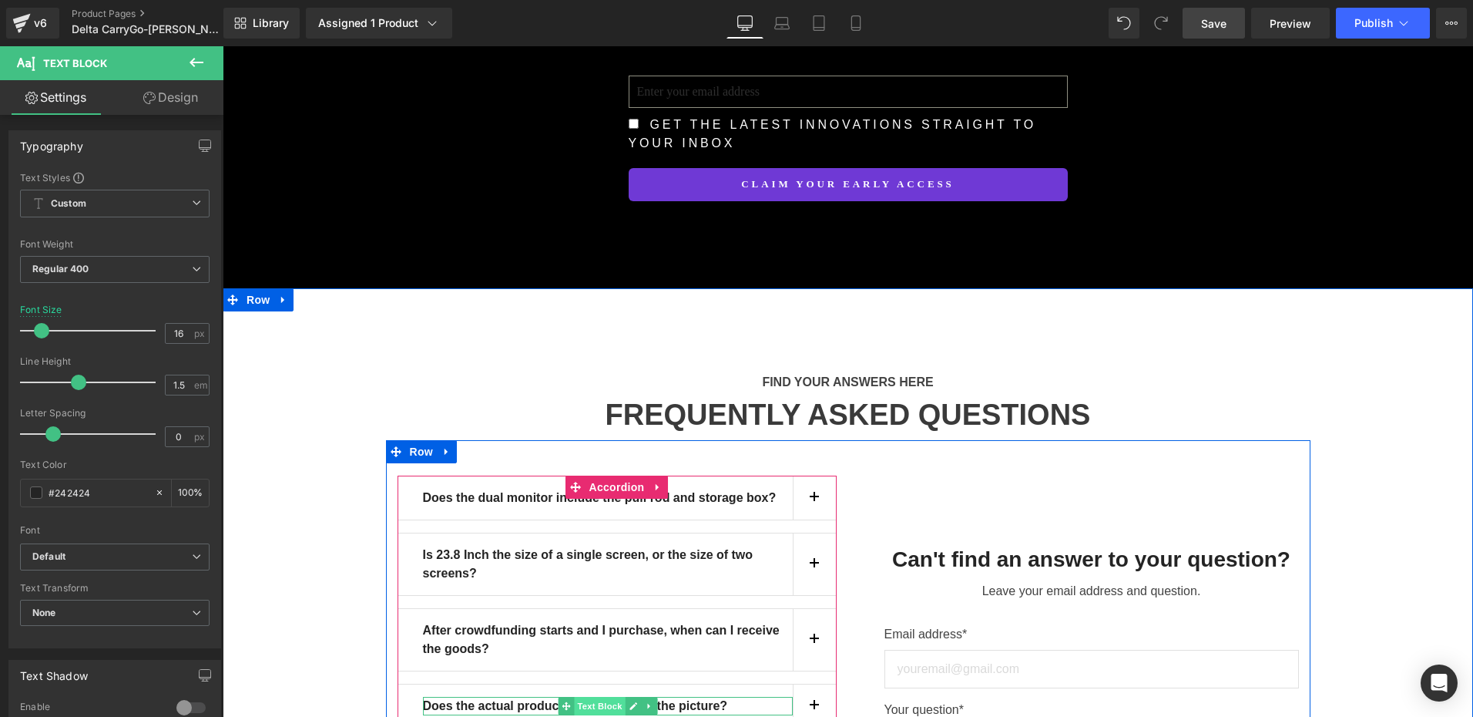
click at [605, 697] on span "Text Block" at bounding box center [599, 706] width 51 height 18
click at [606, 475] on span "Accordion" at bounding box center [617, 486] width 63 height 23
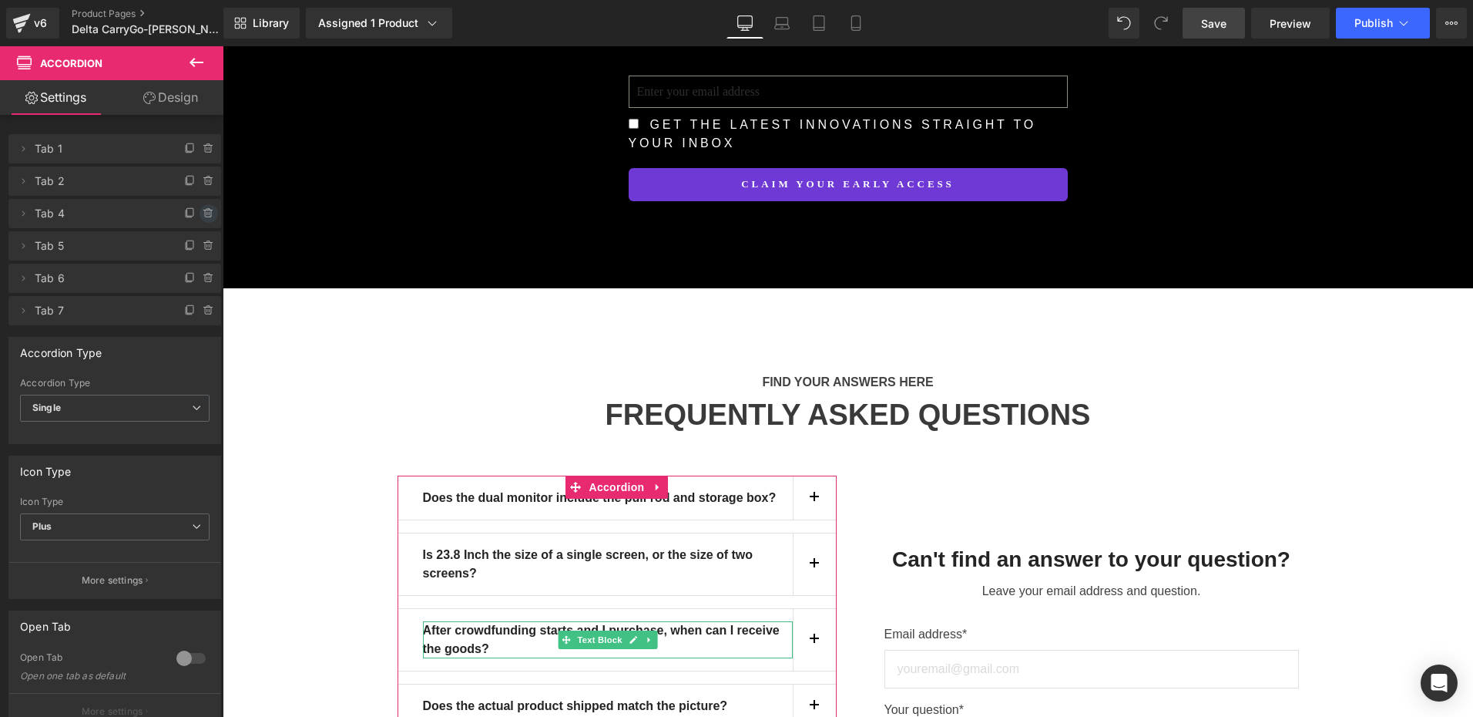
click at [205, 213] on icon at bounding box center [208, 213] width 6 height 7
click at [200, 217] on button "Delete" at bounding box center [192, 214] width 49 height 20
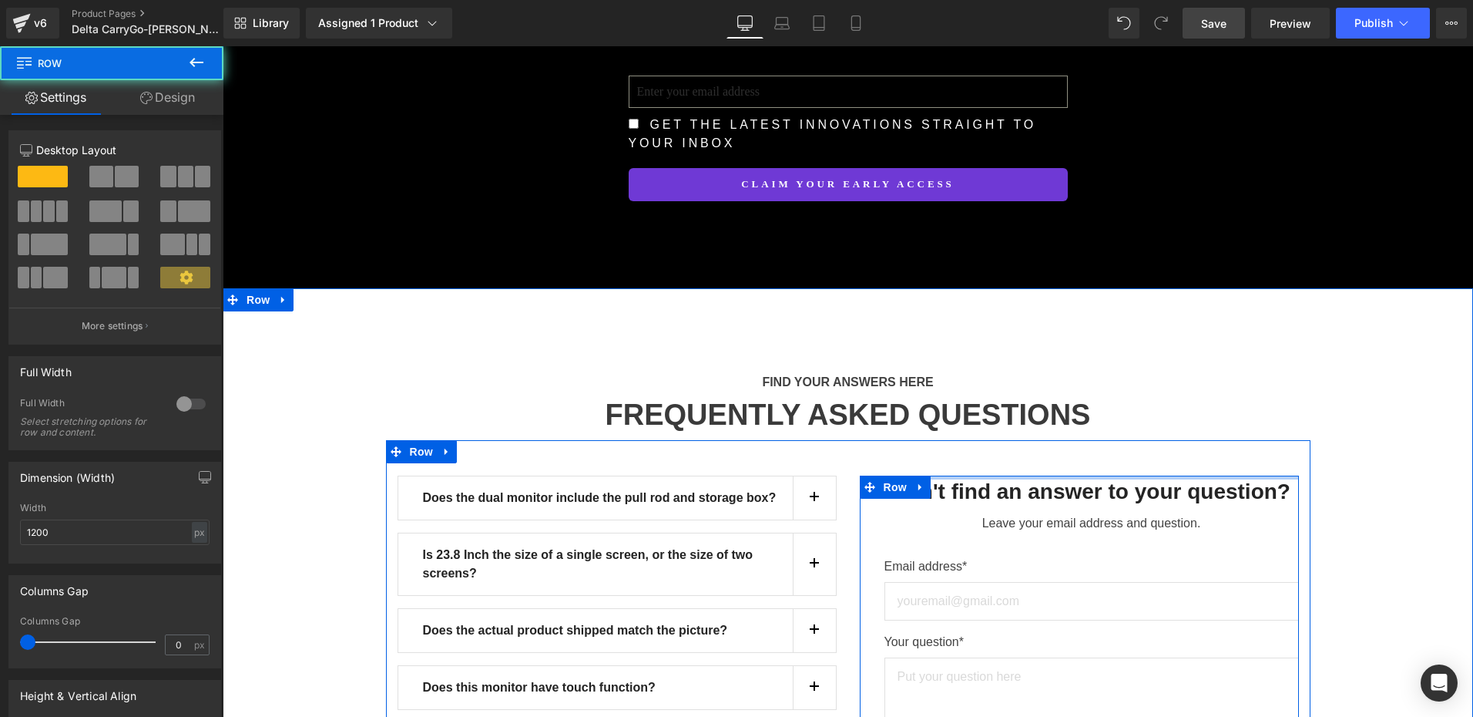
drag, startPoint x: 1038, startPoint y: 265, endPoint x: 1020, endPoint y: 186, distance: 80.7
click at [1021, 440] on div "Does the dual monitor include the pull rod and storage box? Text Block Not incl…" at bounding box center [848, 625] width 925 height 371
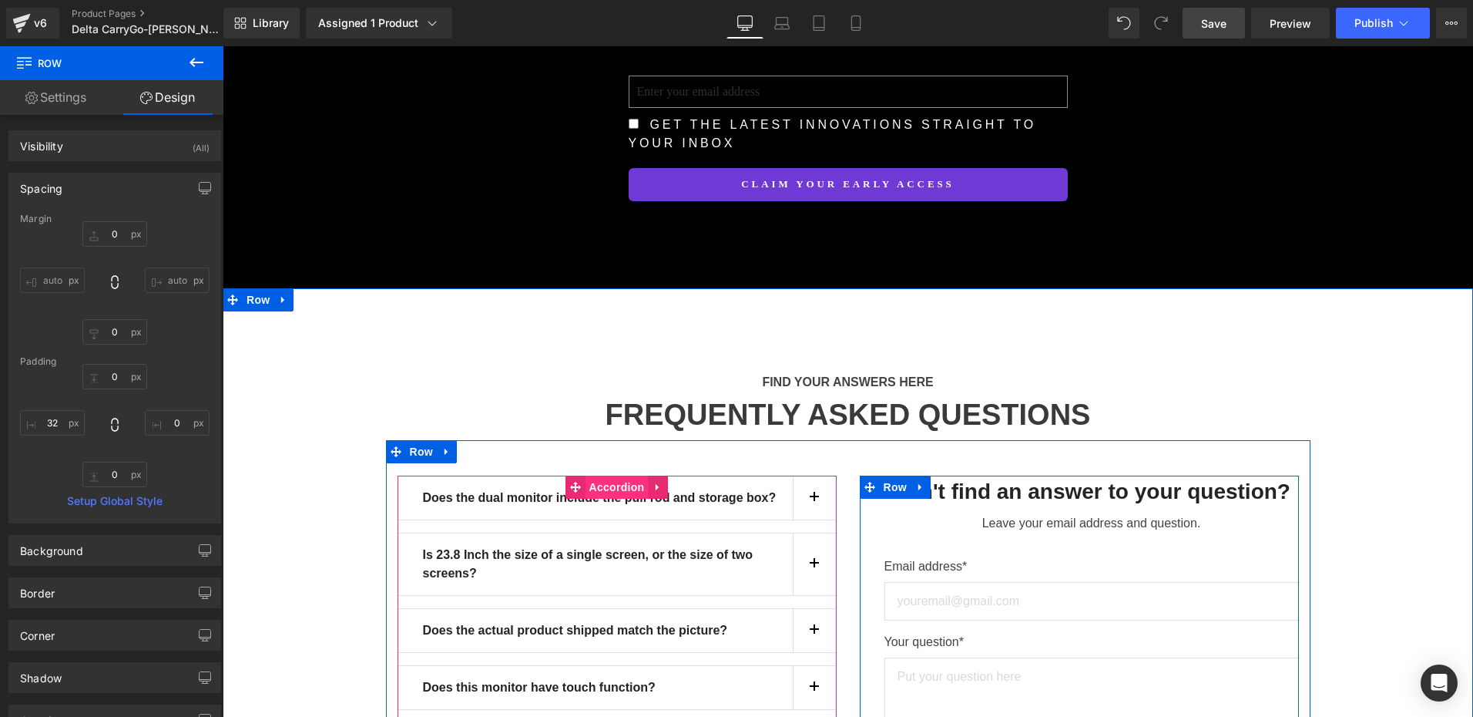
click at [610, 475] on span "Accordion" at bounding box center [617, 486] width 63 height 23
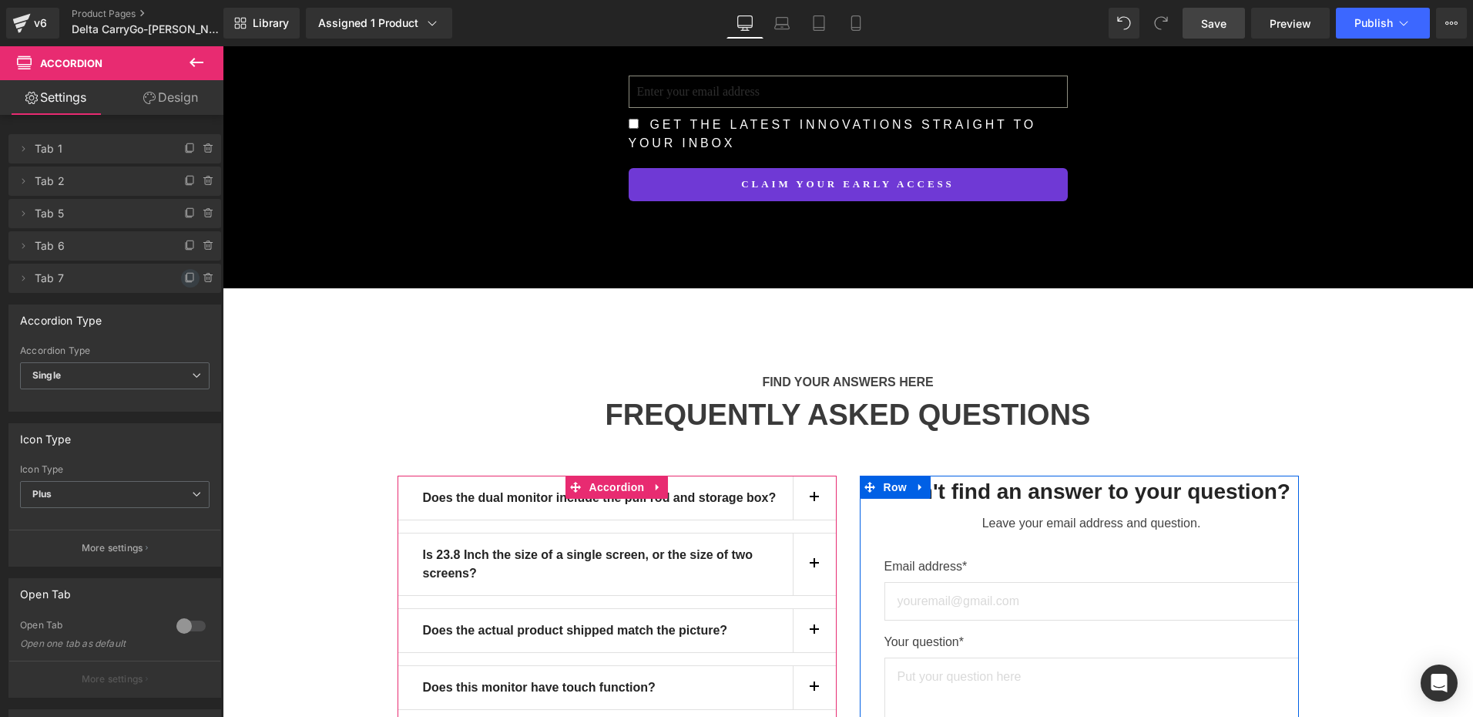
click at [184, 277] on icon at bounding box center [190, 278] width 12 height 12
drag, startPoint x: 88, startPoint y: 312, endPoint x: 79, endPoint y: 274, distance: 38.7
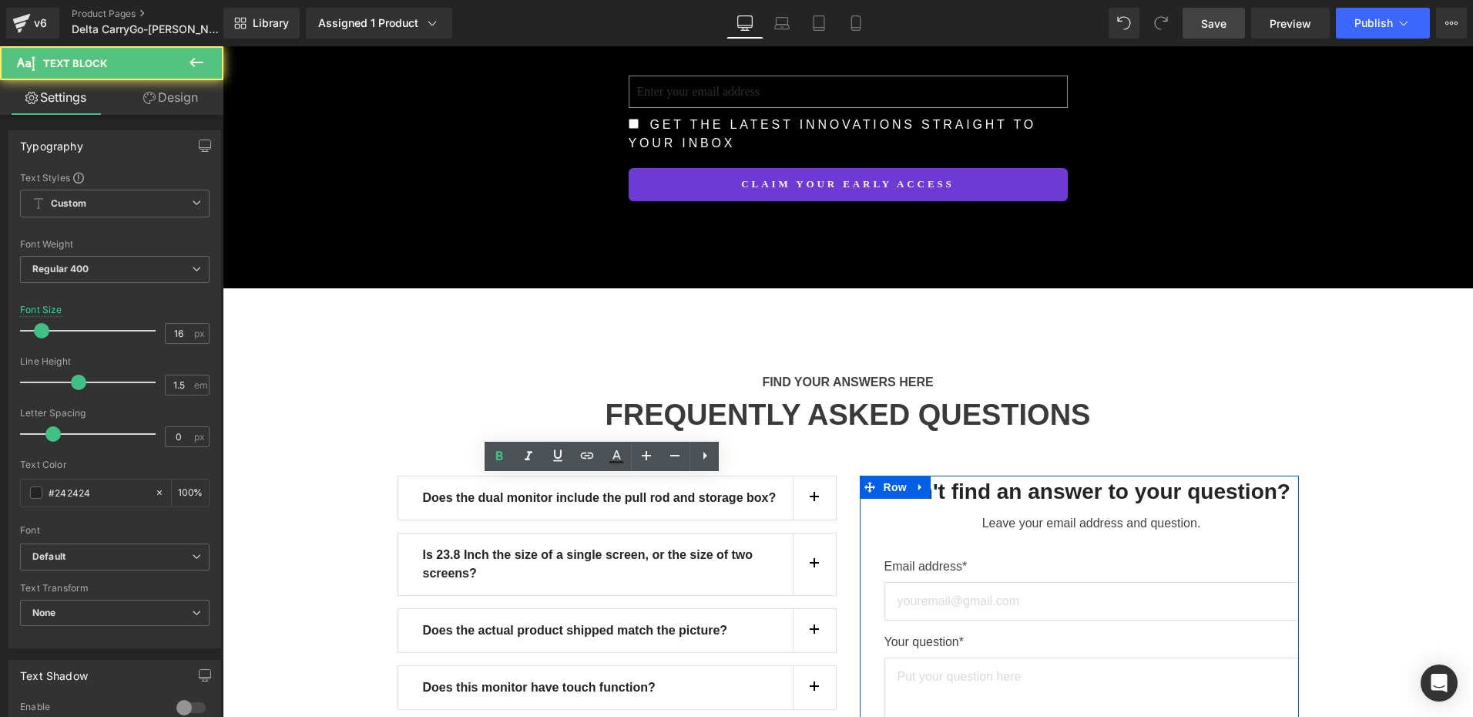
drag, startPoint x: 423, startPoint y: 489, endPoint x: 711, endPoint y: 482, distance: 287.5
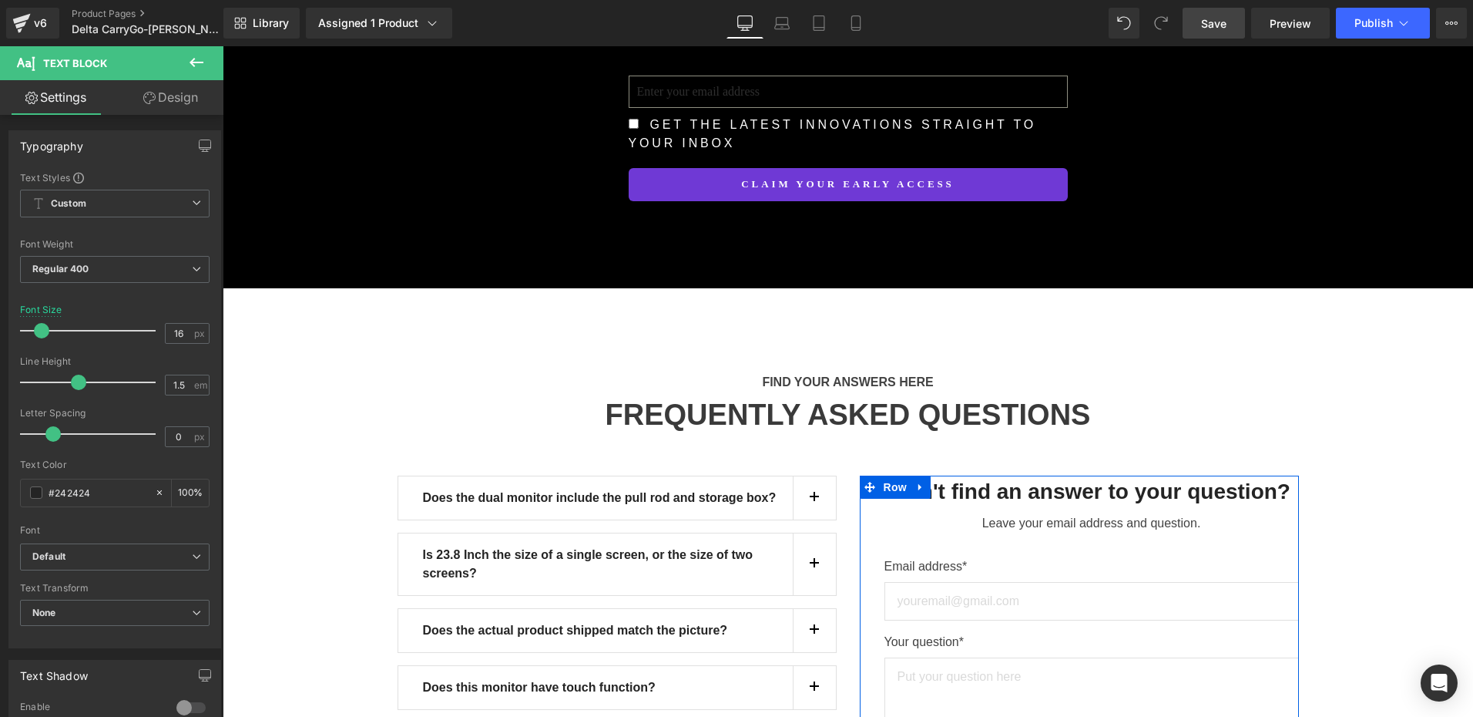
paste div
click at [341, 506] on div "FIND YOUR ANSWERS HERE Text Block FREQUENTLY ASKED QUESTIONS Heading Row Does t…" at bounding box center [848, 613] width 1251 height 526
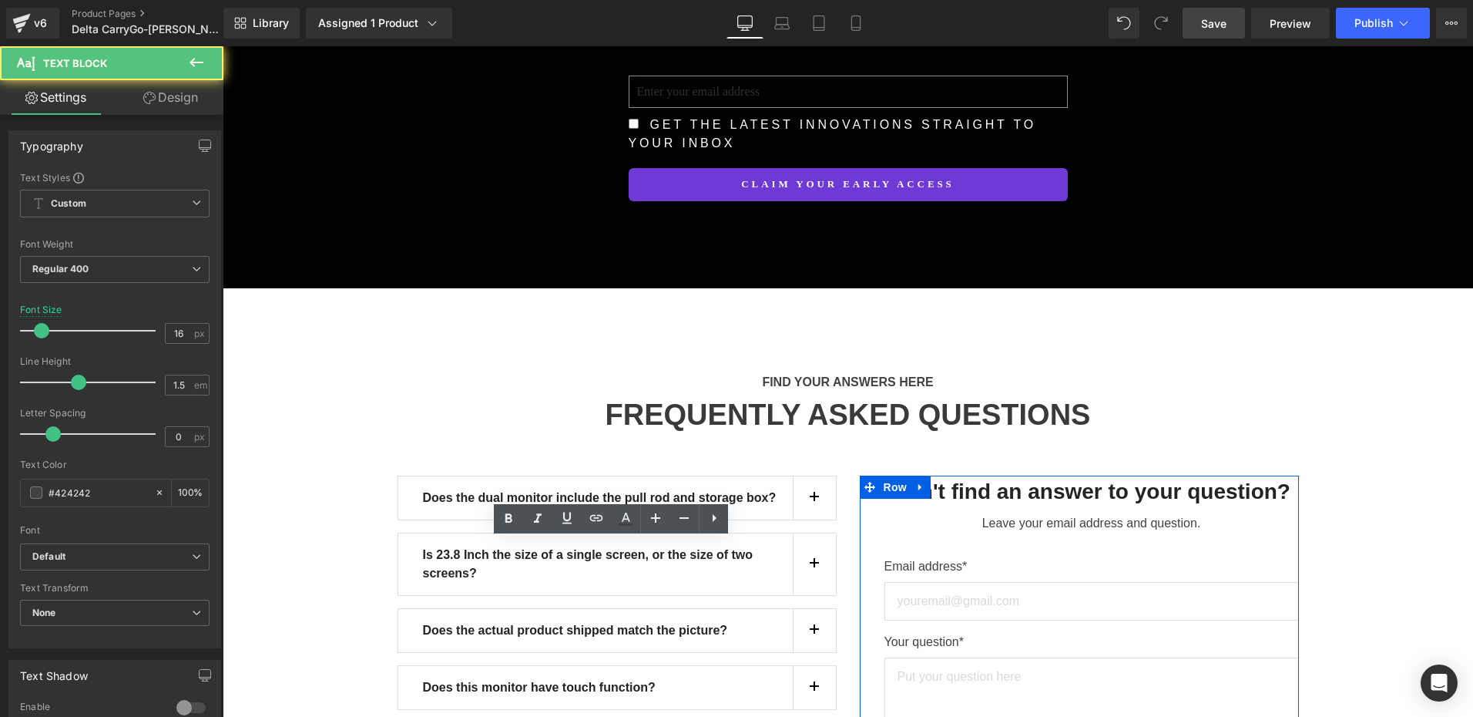
paste div
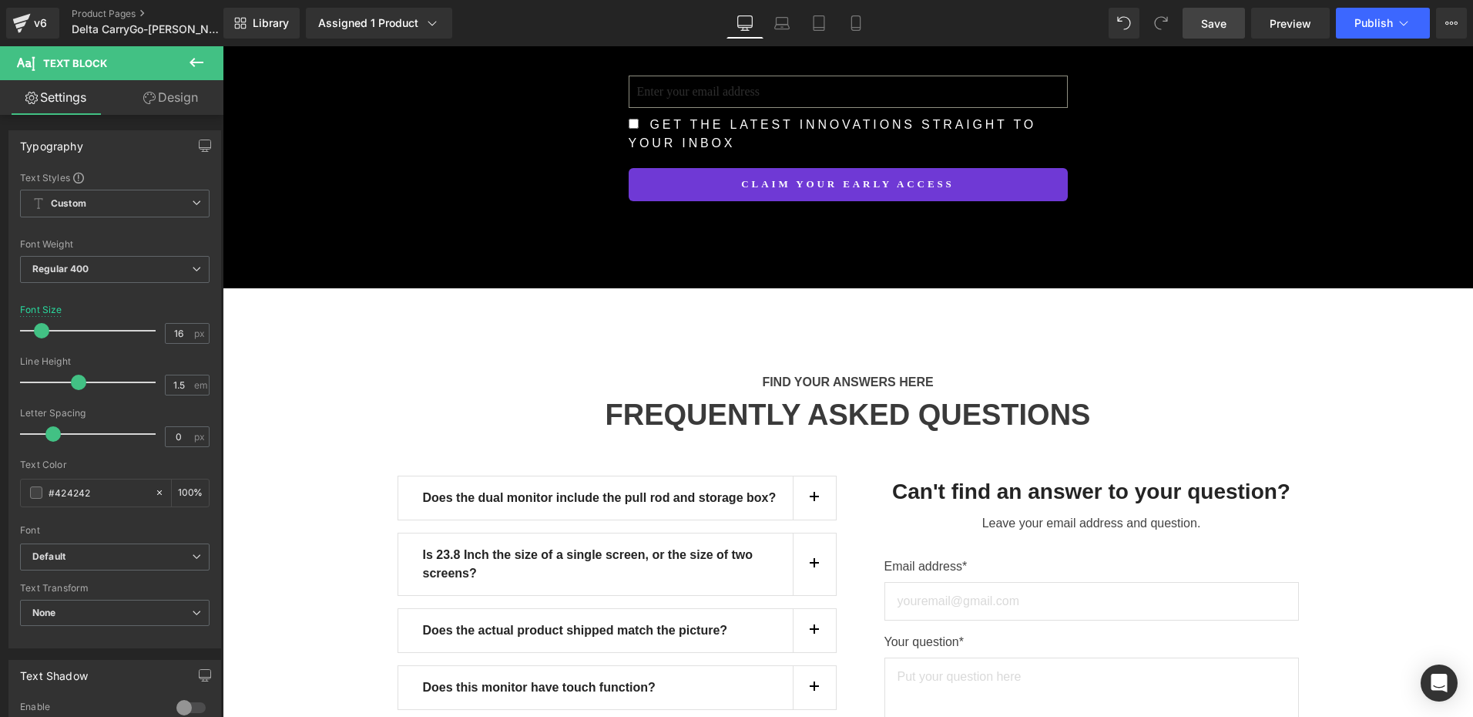
click at [331, 557] on div "FIND YOUR ANSWERS HERE Text Block FREQUENTLY ASKED QUESTIONS Heading Row Does t…" at bounding box center [848, 634] width 1251 height 569
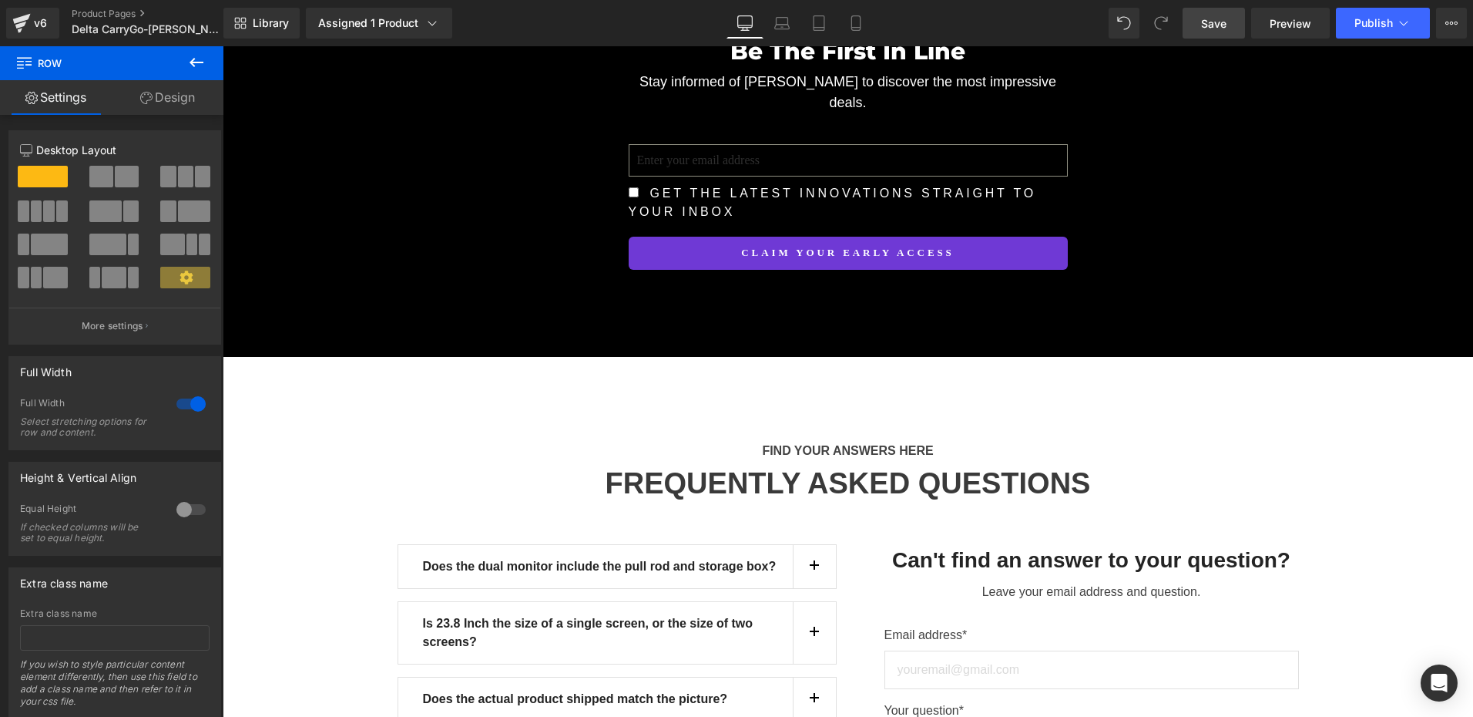
scroll to position [13640, 0]
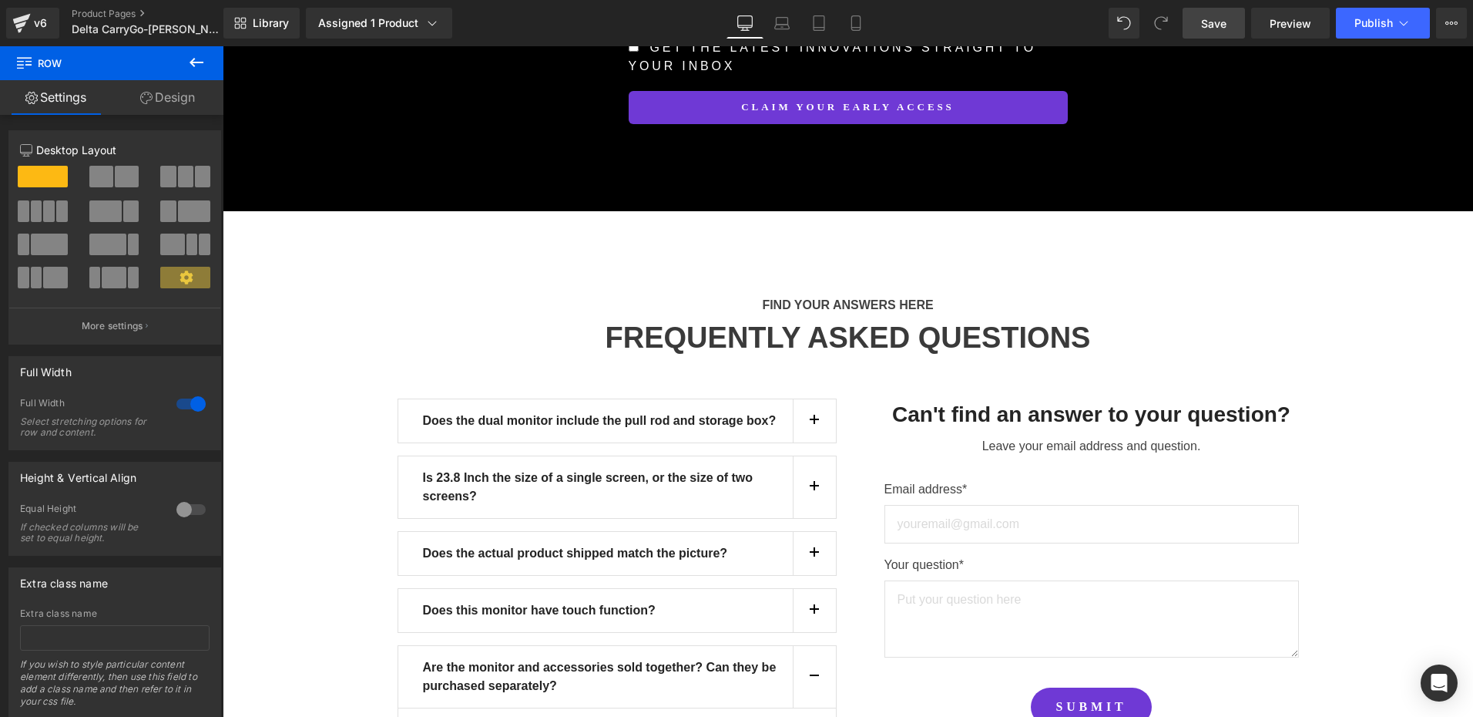
click at [1199, 27] on link "Save" at bounding box center [1214, 23] width 62 height 31
click at [1210, 20] on span "Save" at bounding box center [1213, 23] width 25 height 16
